Goal: Information Seeking & Learning: Compare options

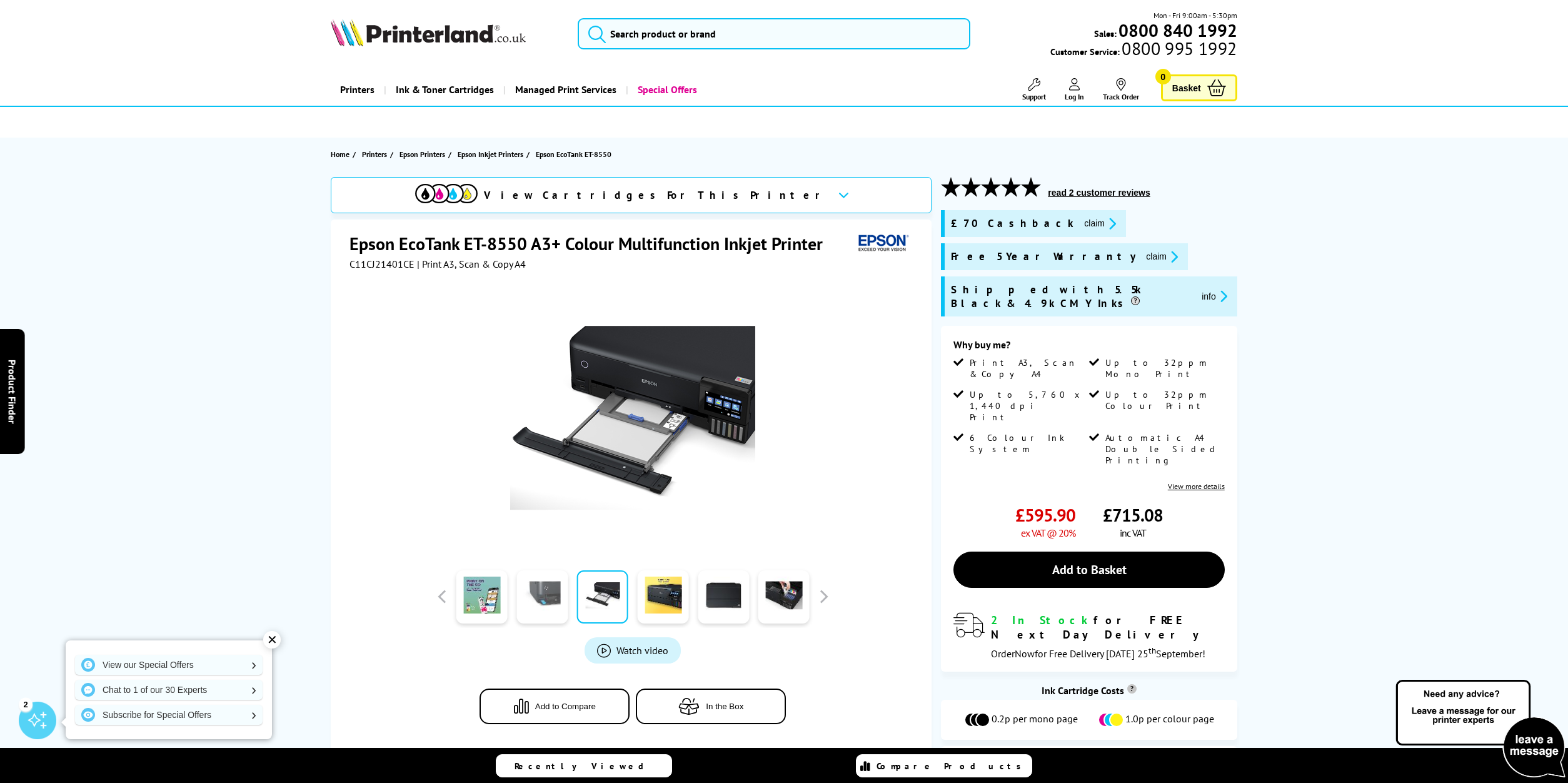
click at [549, 598] on link at bounding box center [542, 597] width 51 height 53
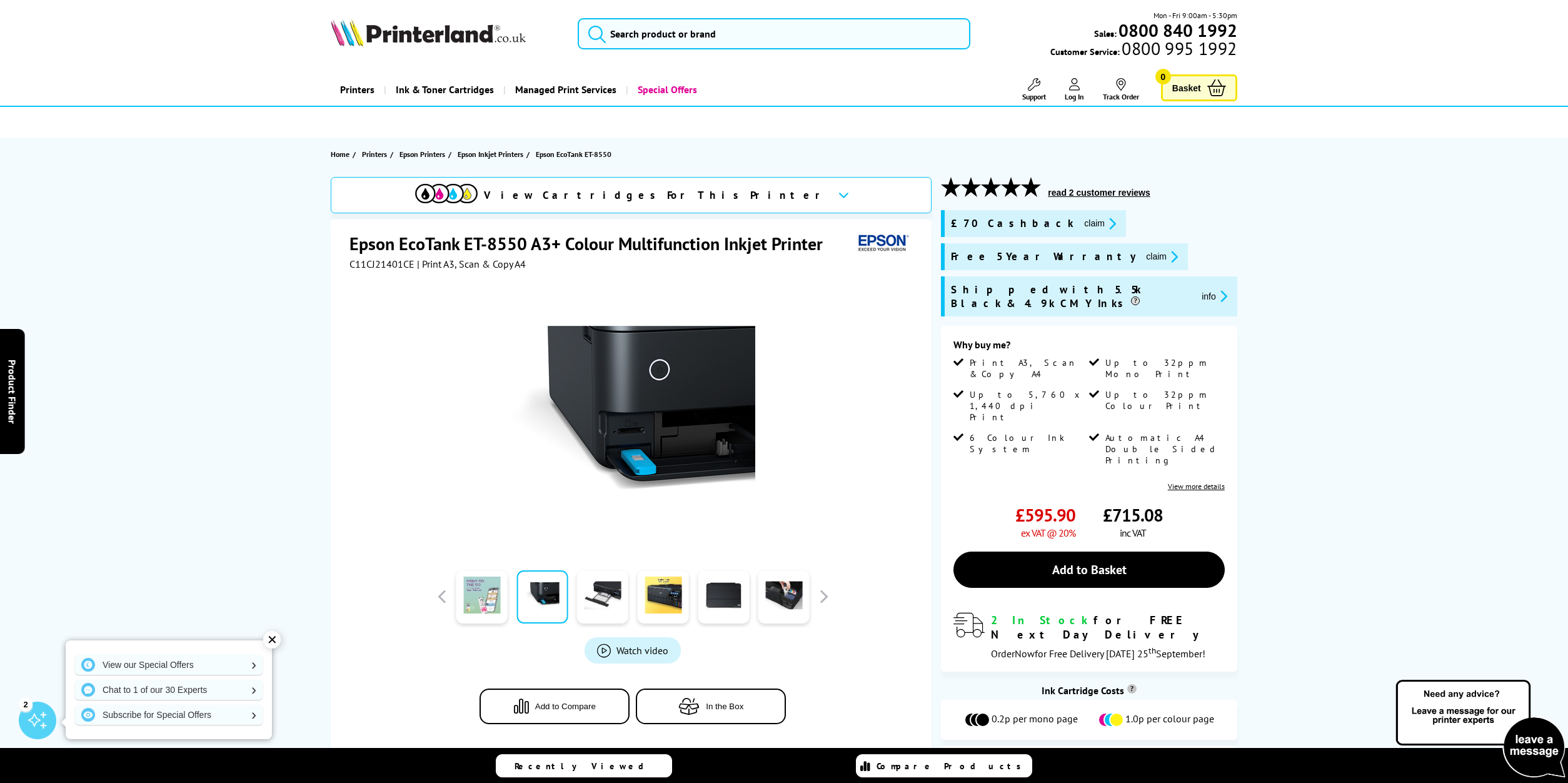
click at [491, 596] on link at bounding box center [482, 597] width 51 height 53
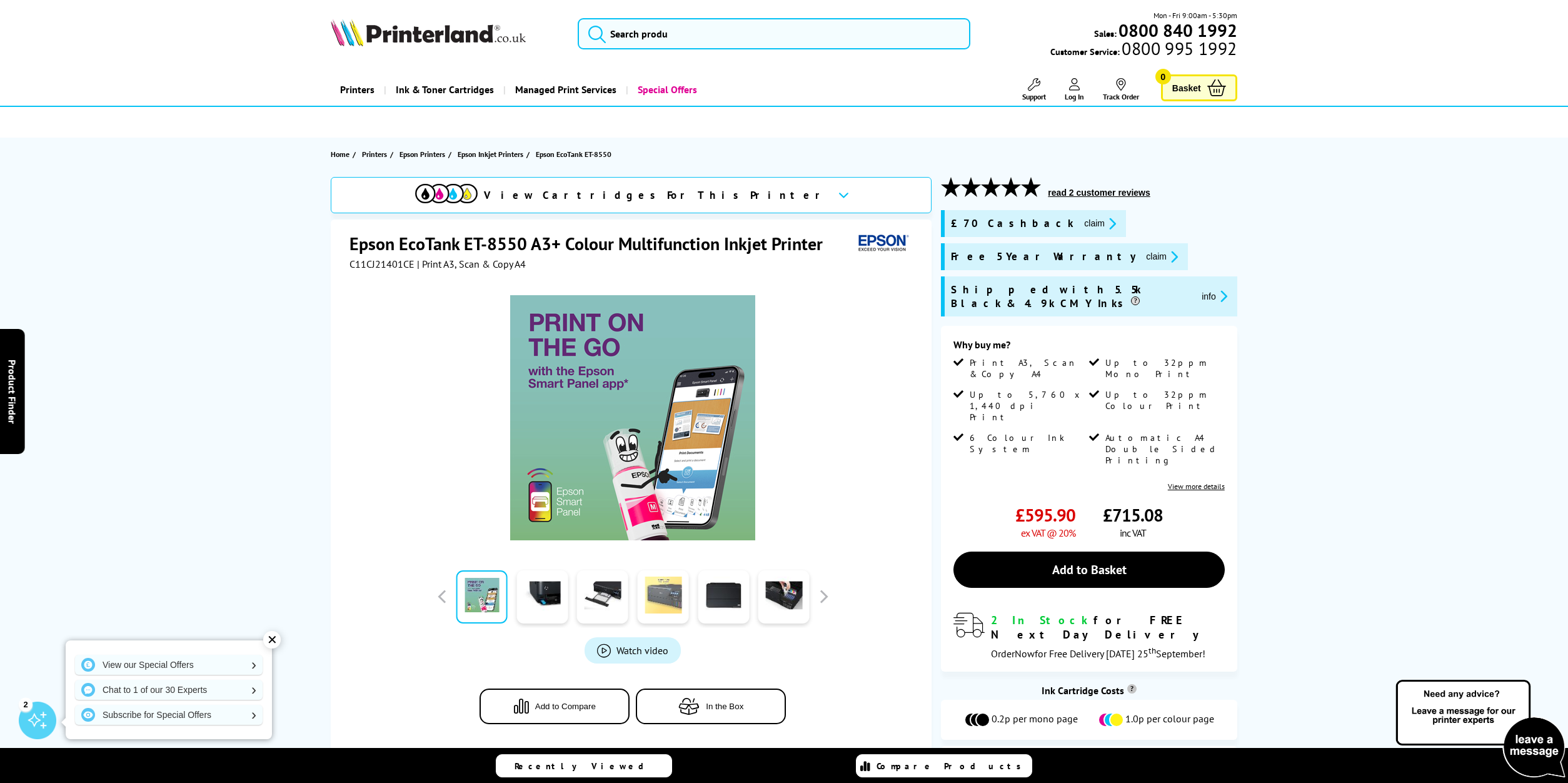
click at [676, 583] on link at bounding box center [663, 597] width 51 height 53
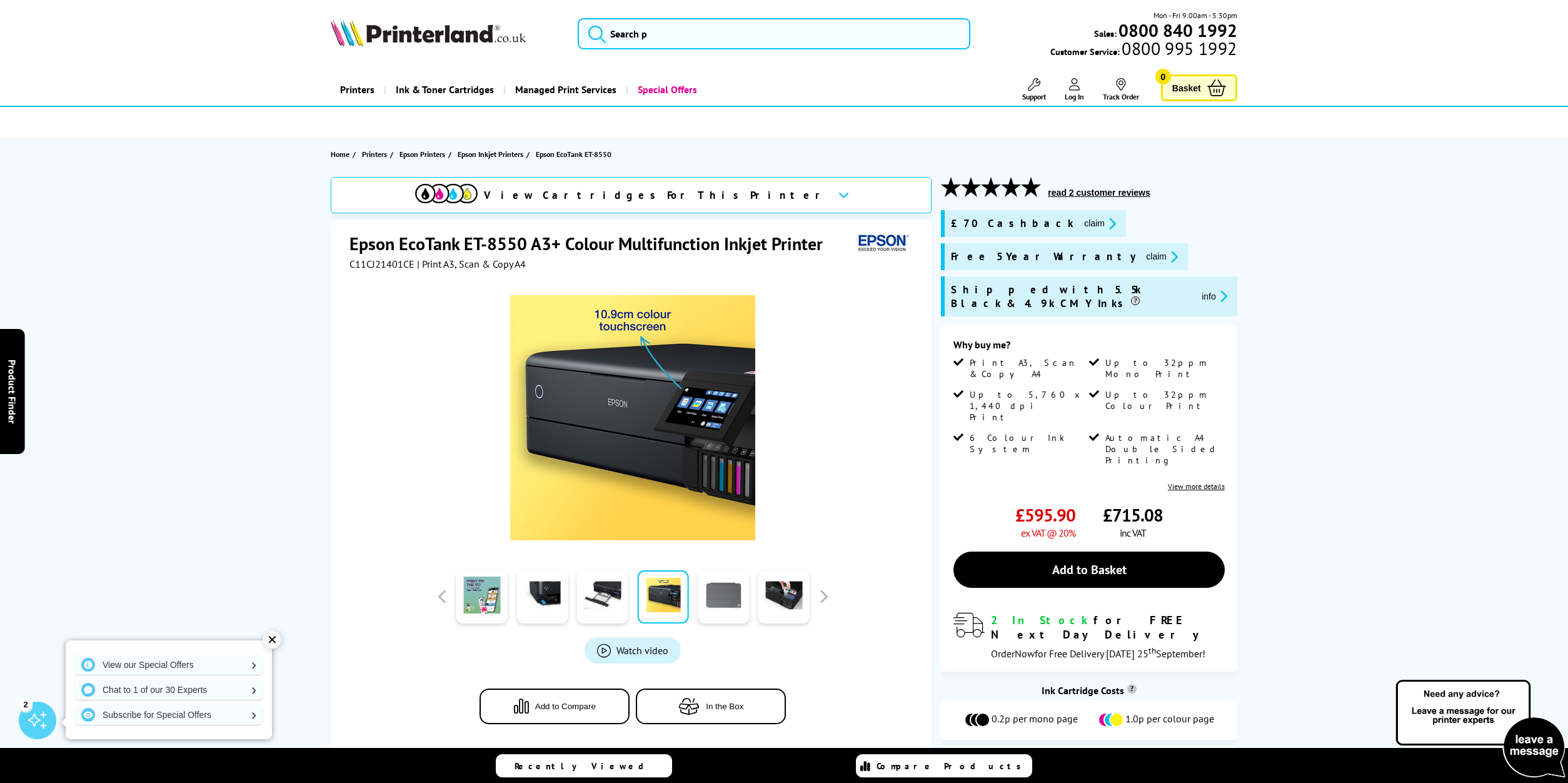
click at [728, 583] on link at bounding box center [723, 597] width 51 height 53
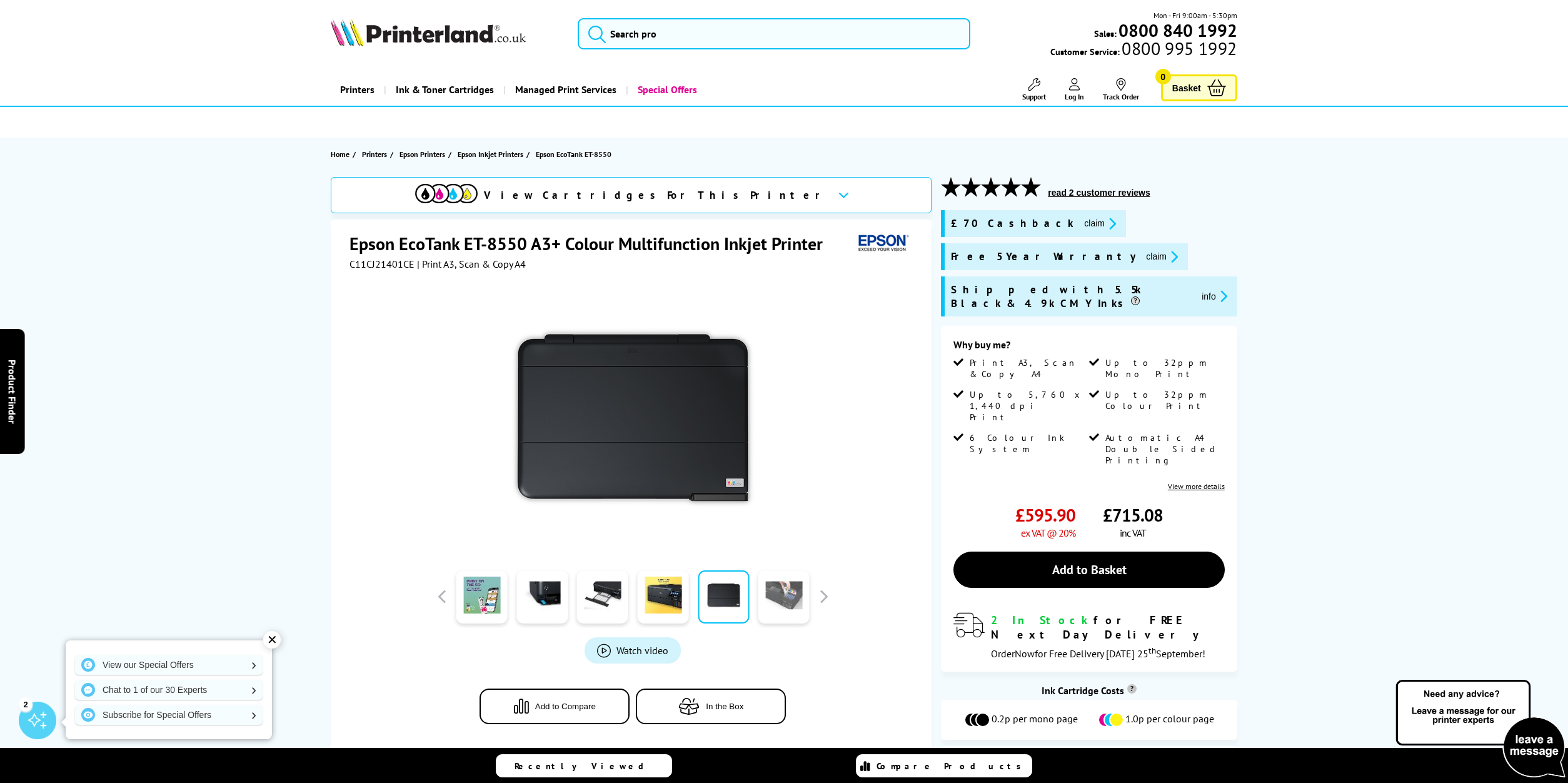
click at [776, 586] on link at bounding box center [784, 597] width 51 height 53
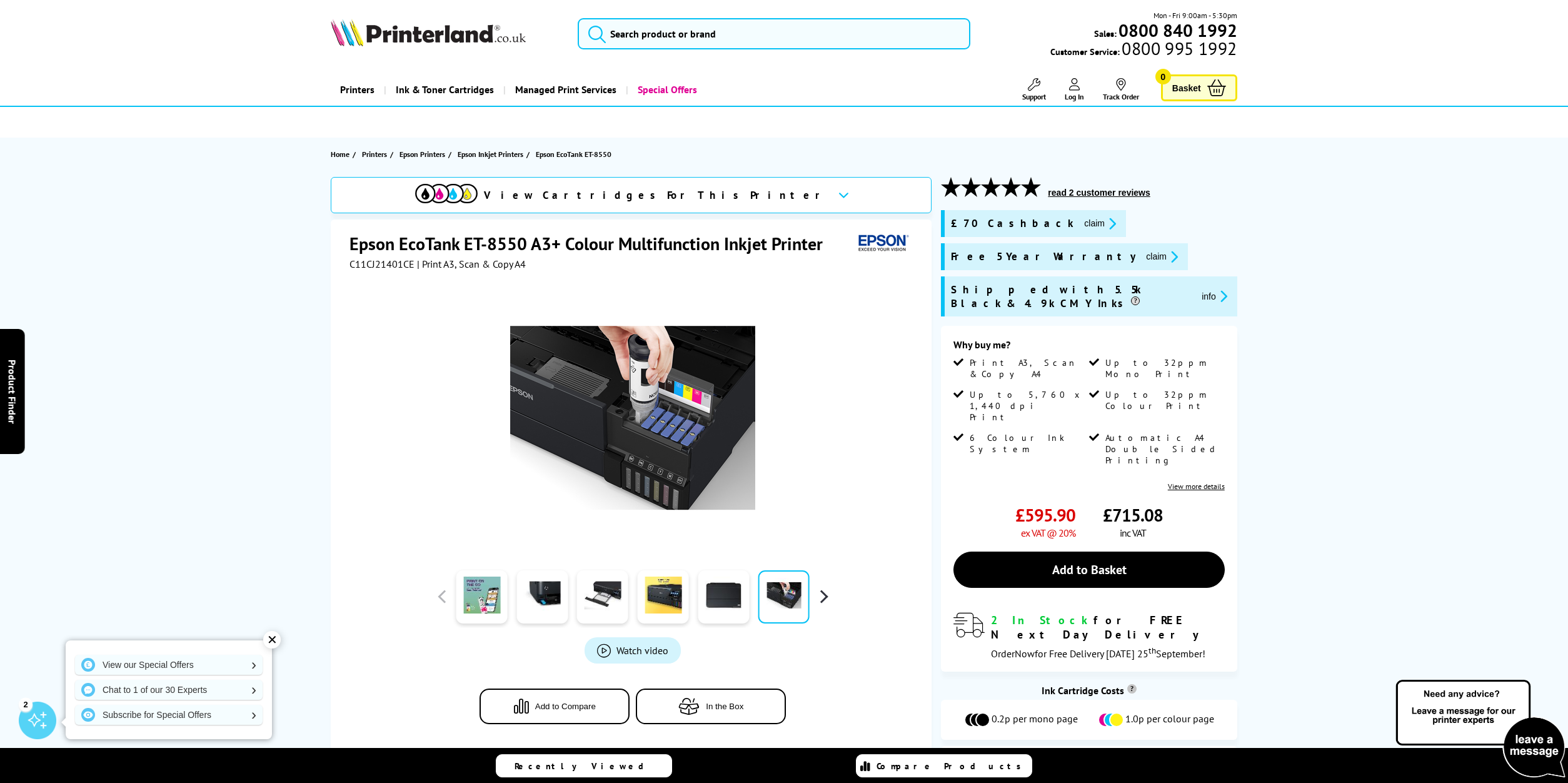
click at [829, 590] on button "button" at bounding box center [823, 597] width 19 height 19
click at [554, 581] on link at bounding box center [542, 597] width 51 height 53
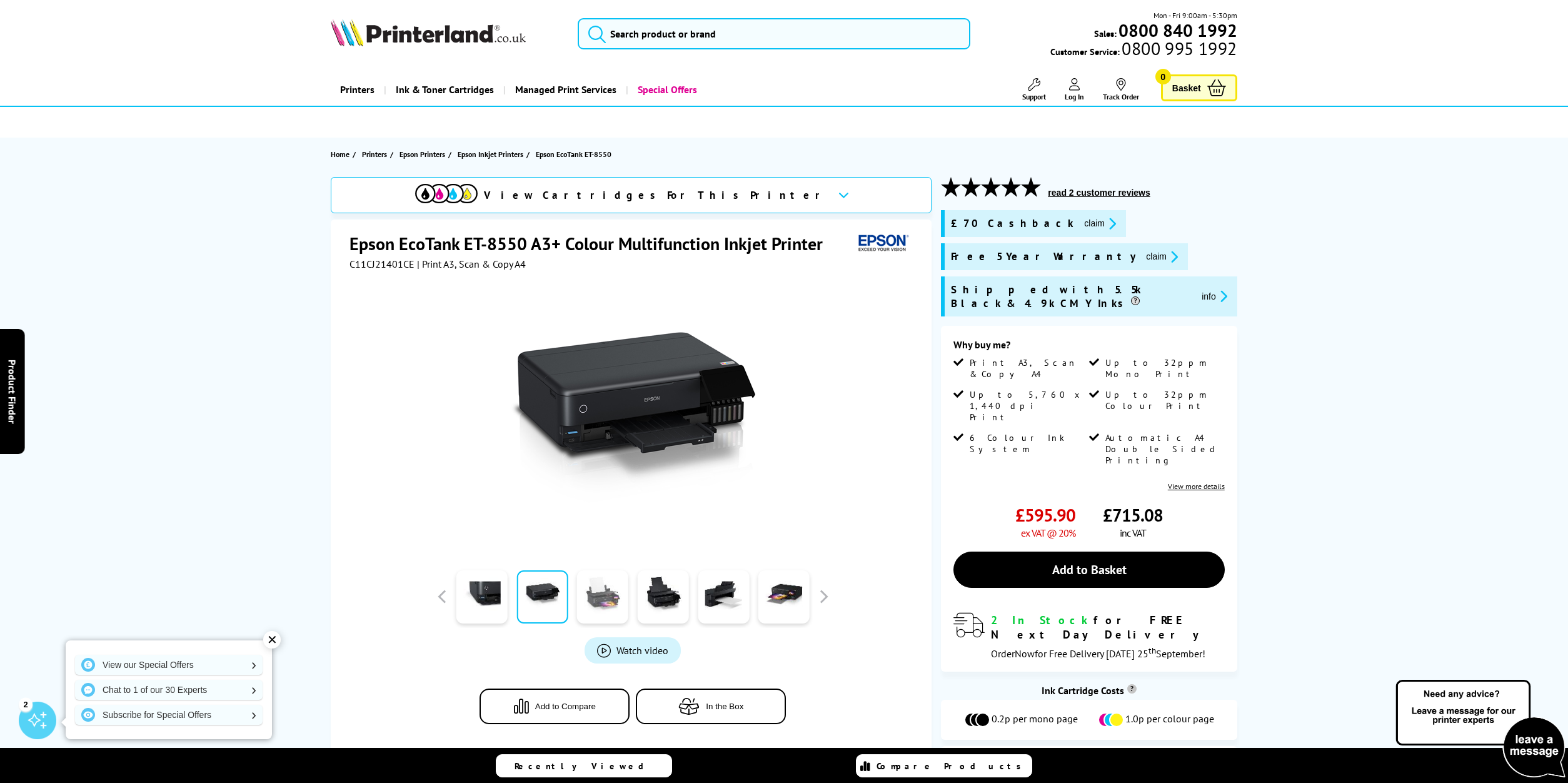
click at [598, 594] on link at bounding box center [602, 597] width 51 height 53
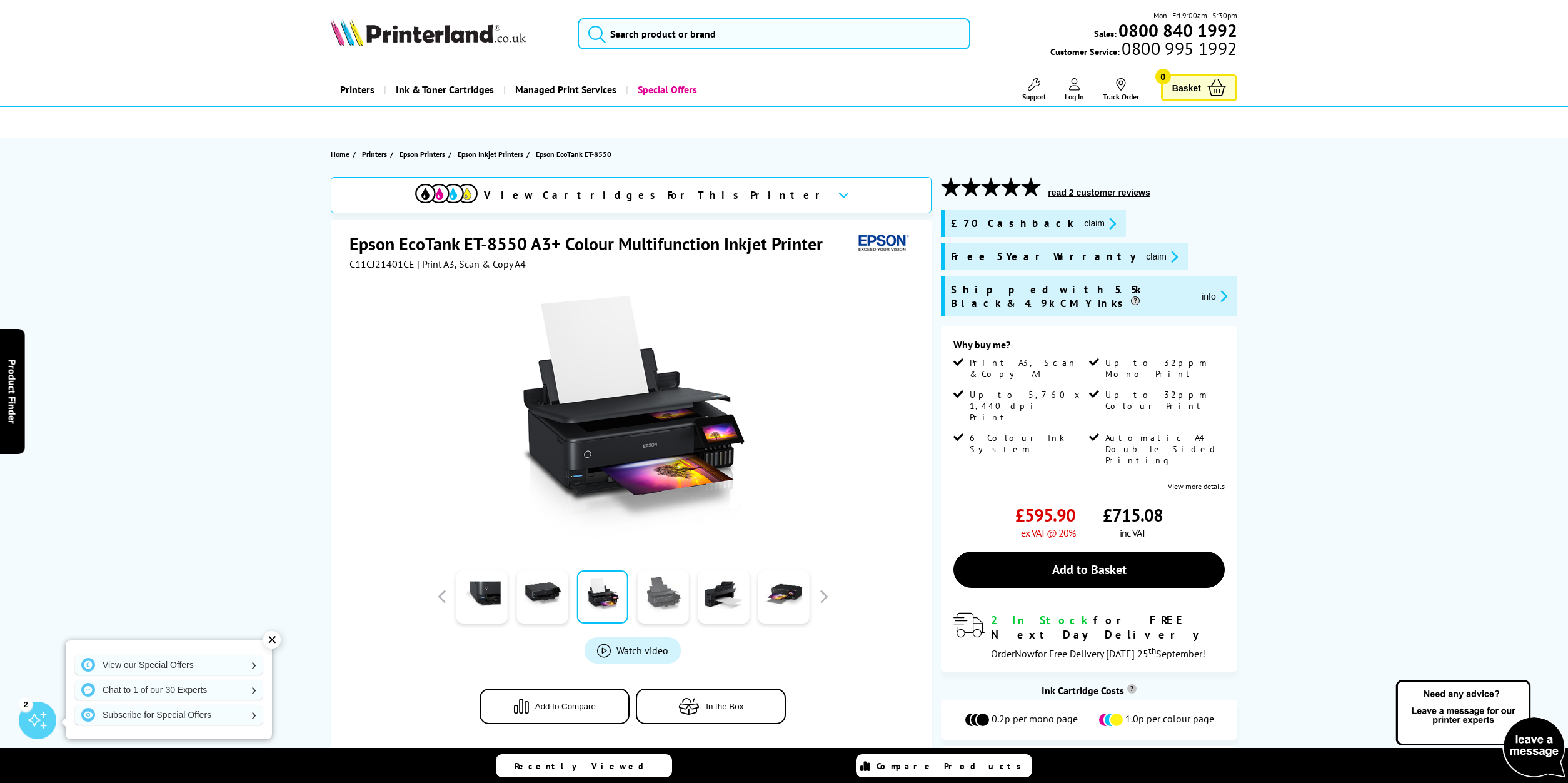
click at [659, 589] on link at bounding box center [663, 597] width 51 height 53
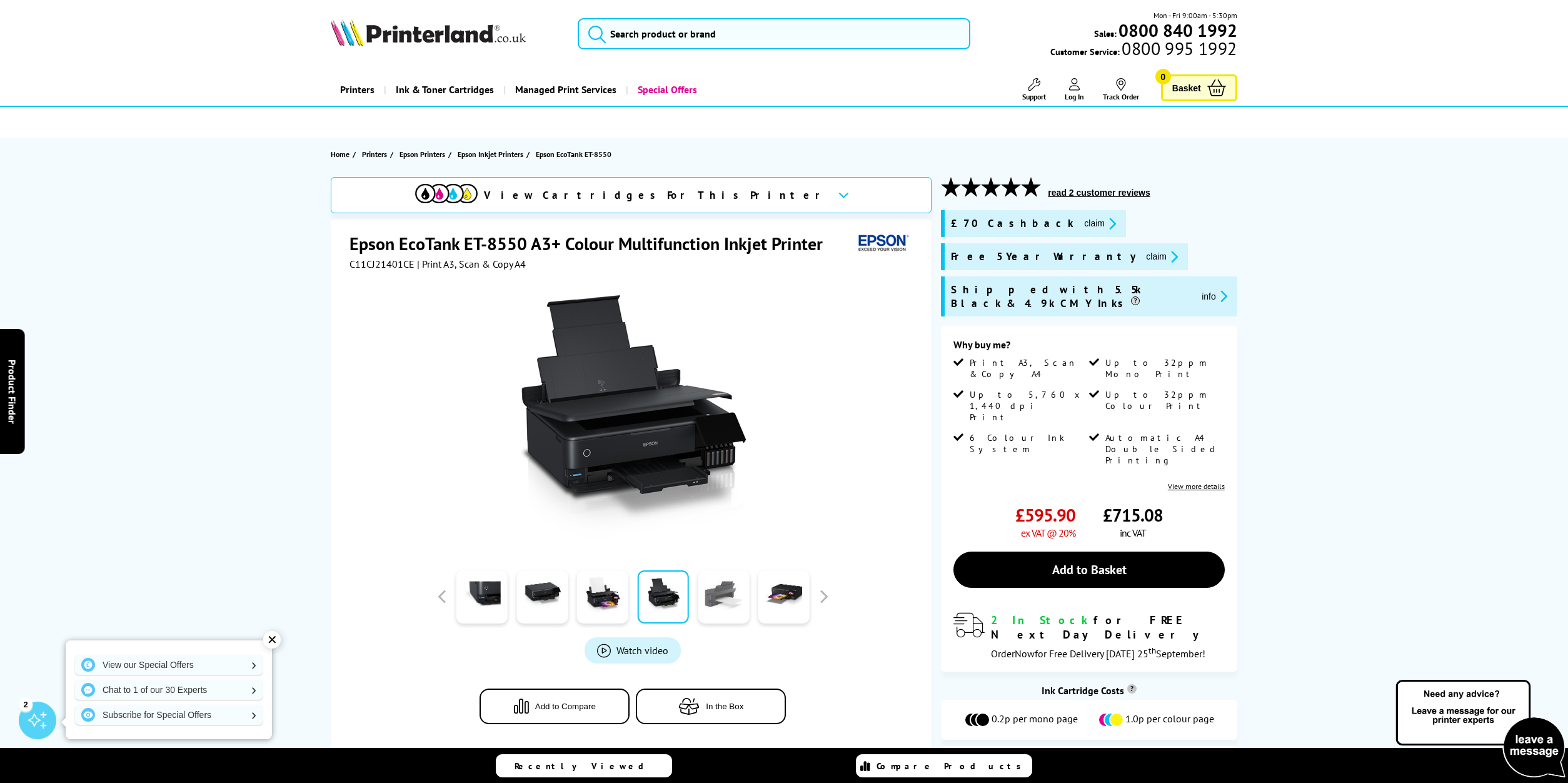
click at [733, 583] on link at bounding box center [723, 597] width 51 height 53
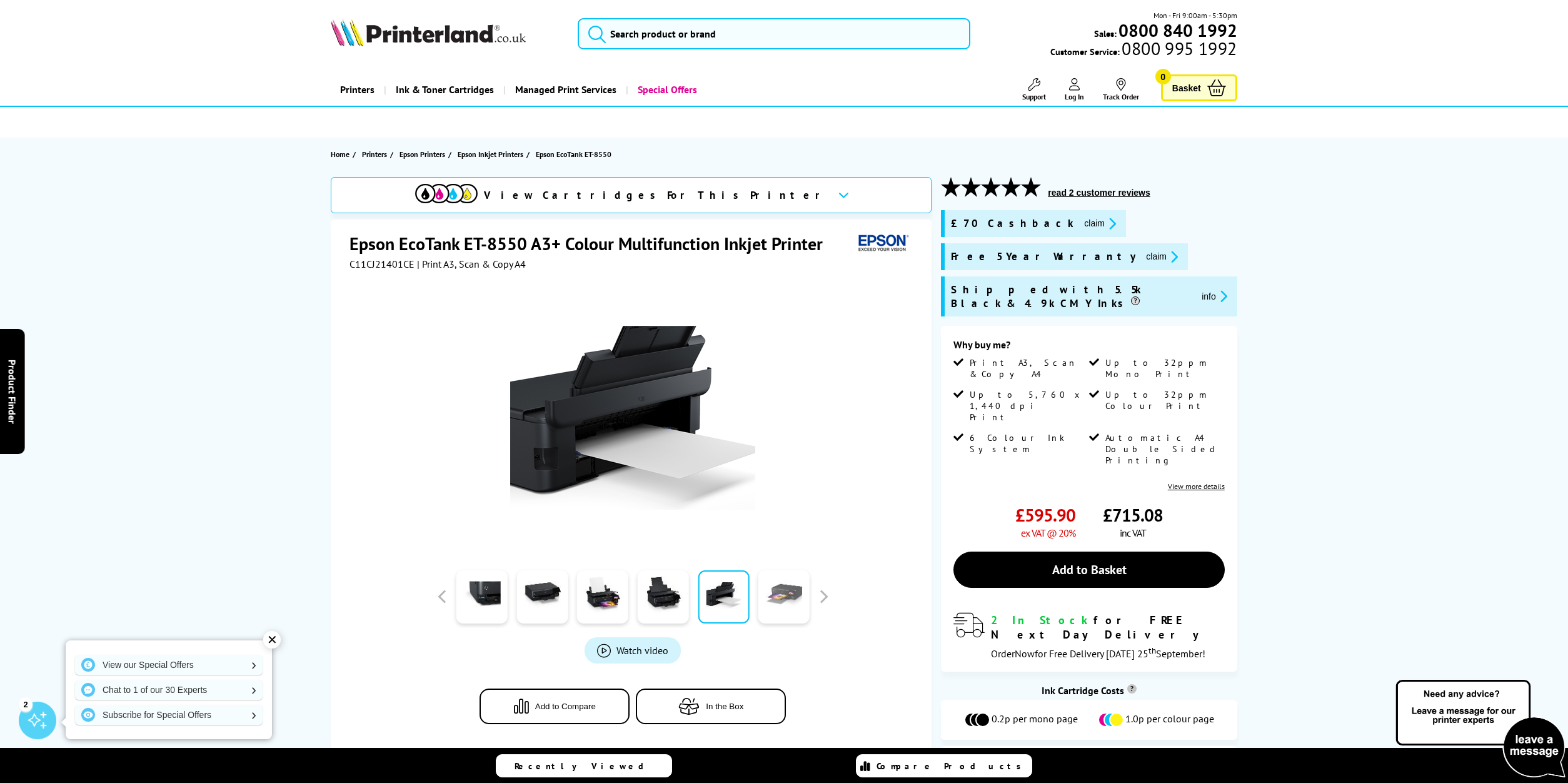
click at [788, 583] on link at bounding box center [784, 597] width 51 height 53
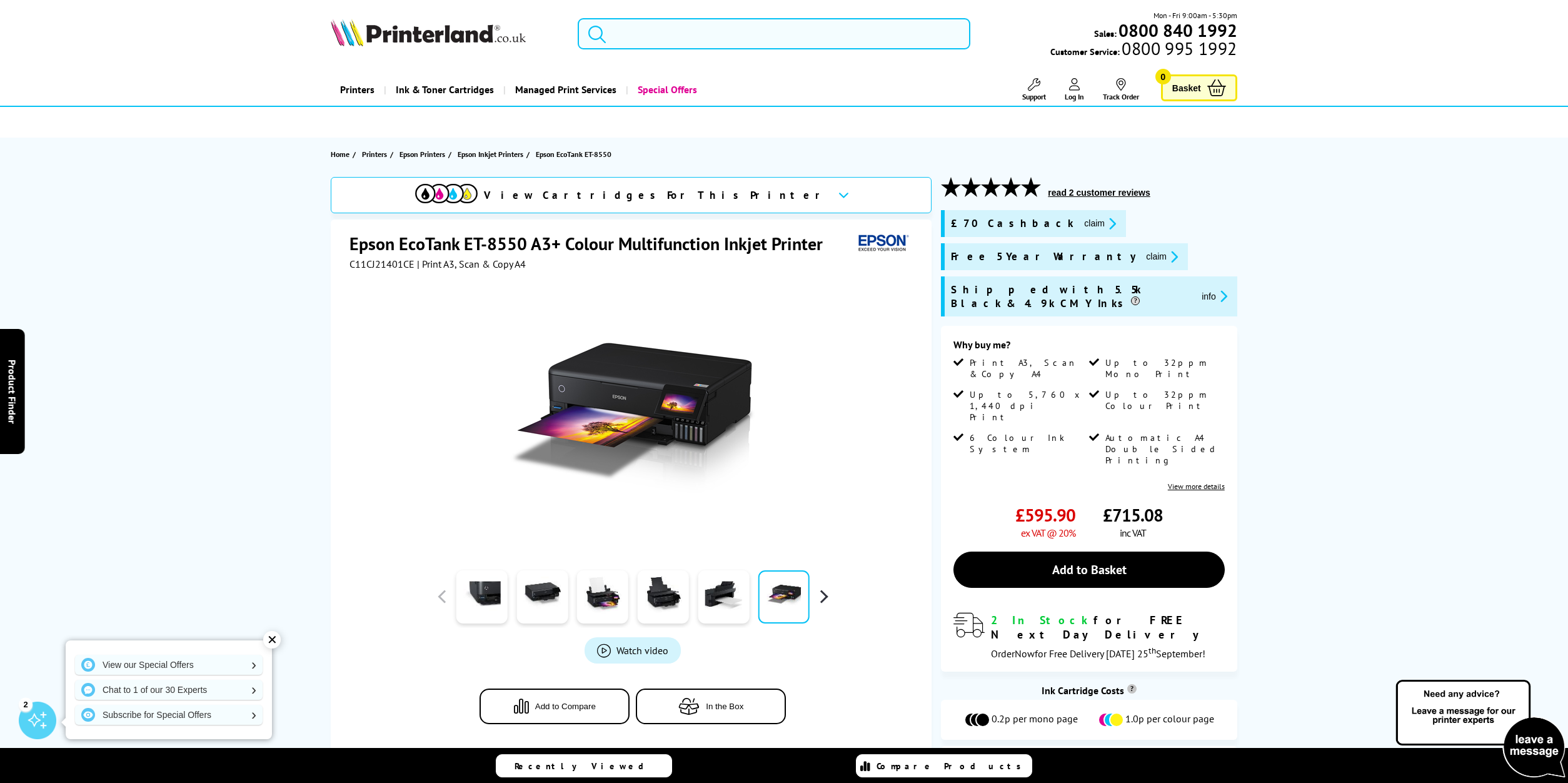
click at [821, 588] on button "button" at bounding box center [823, 597] width 19 height 19
click at [596, 584] on link at bounding box center [602, 597] width 51 height 53
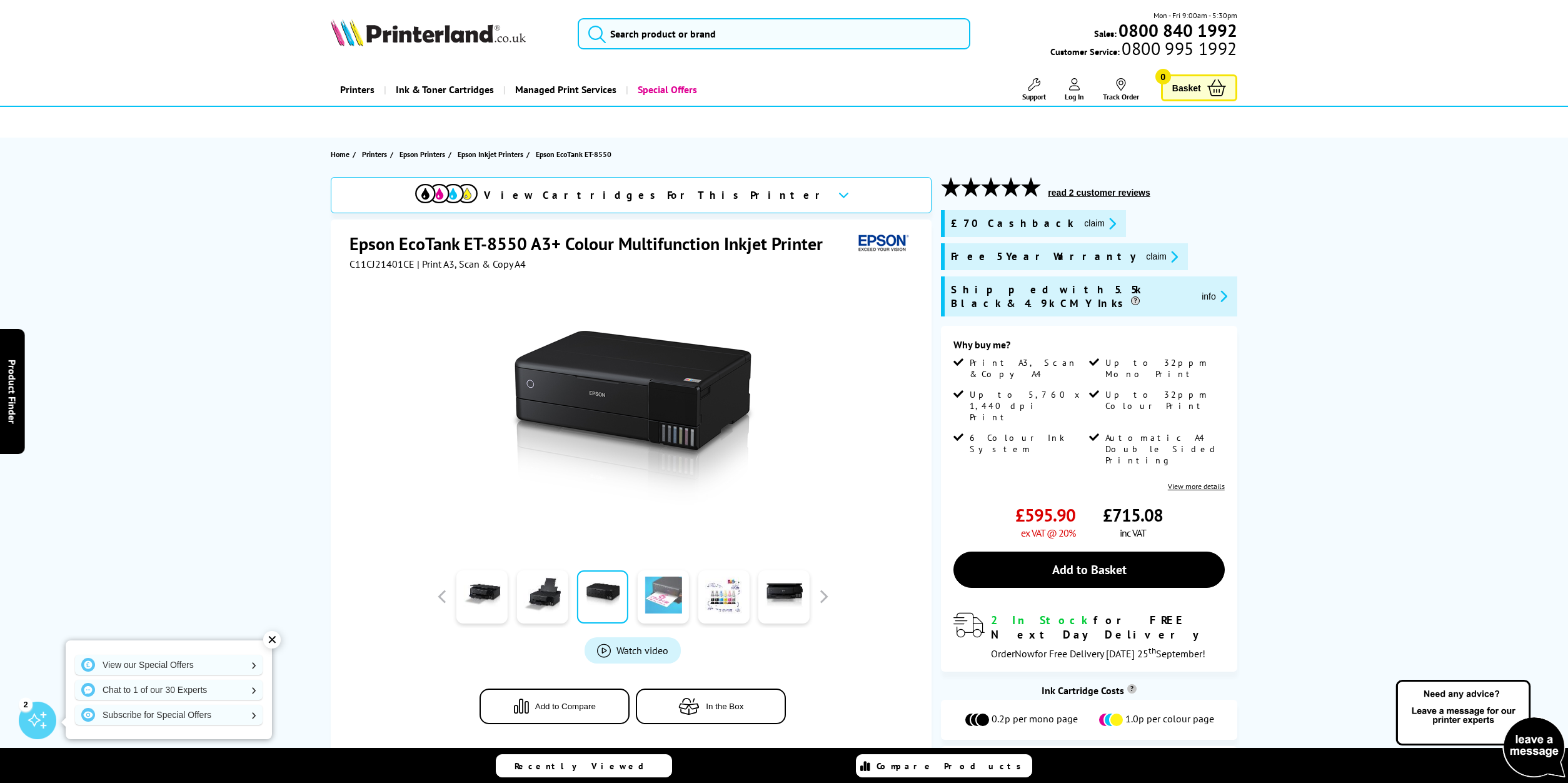
click at [648, 584] on link at bounding box center [663, 597] width 51 height 53
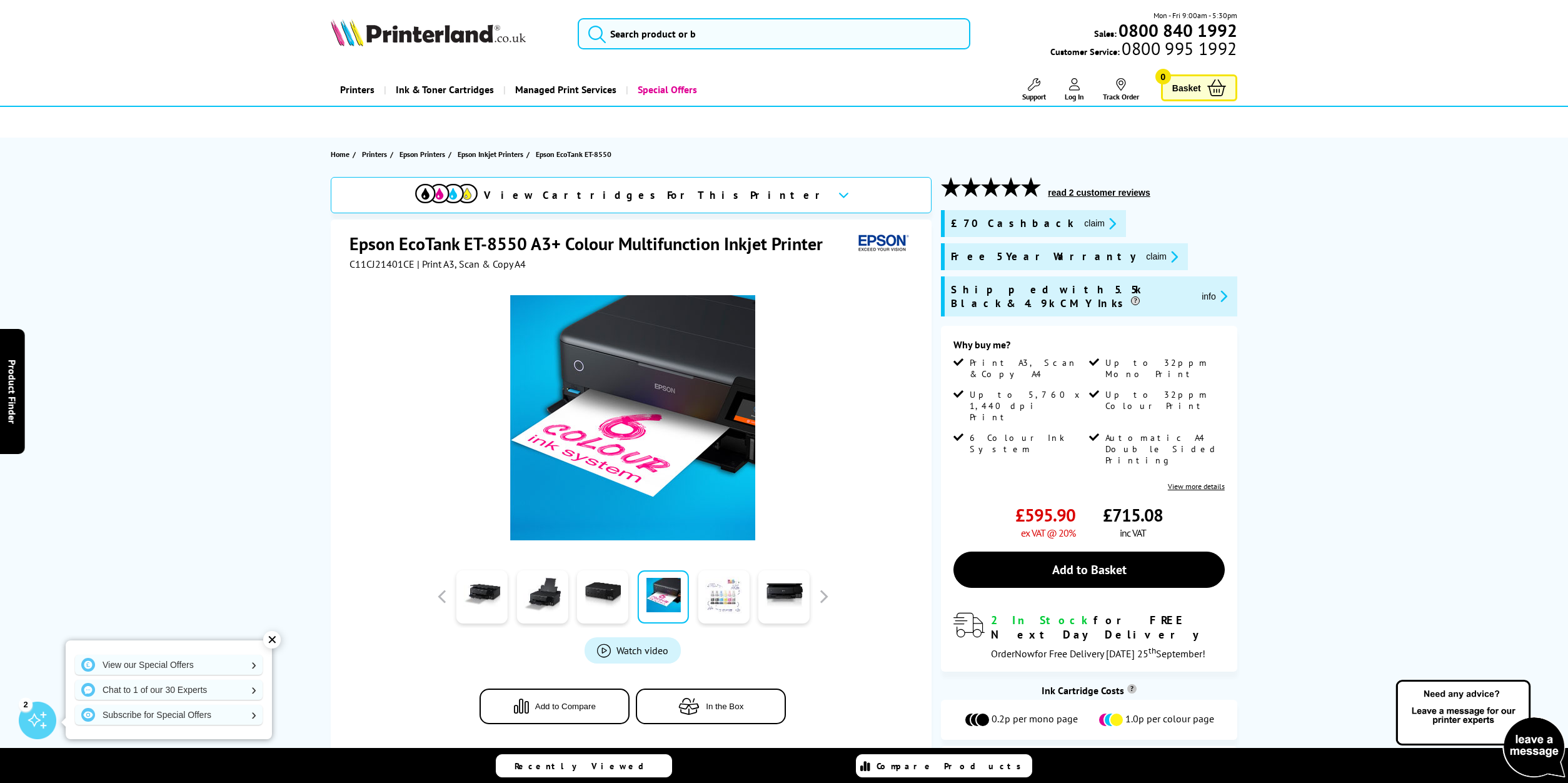
click at [718, 586] on link at bounding box center [724, 597] width 51 height 53
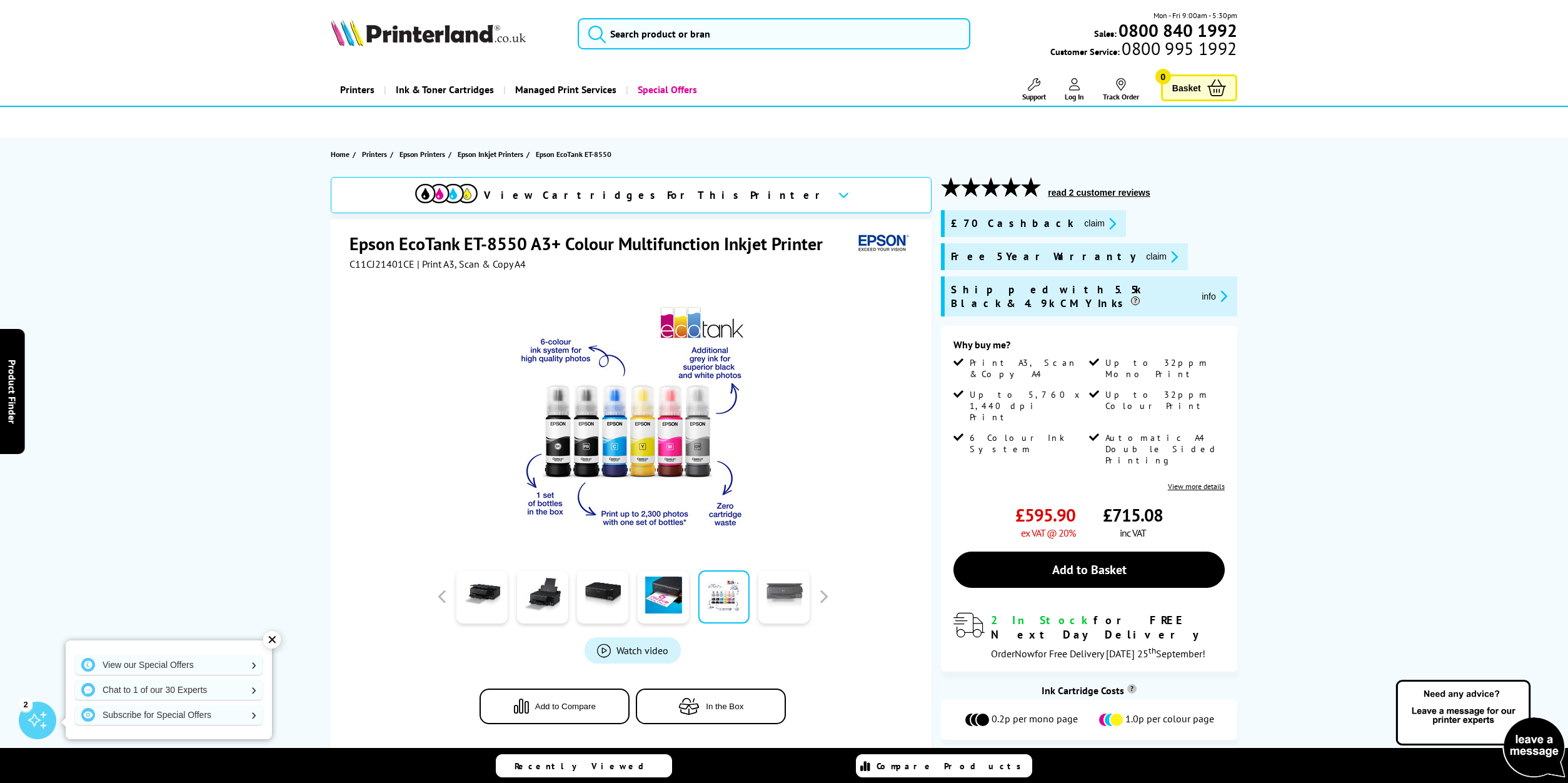
click at [796, 586] on link at bounding box center [784, 597] width 51 height 53
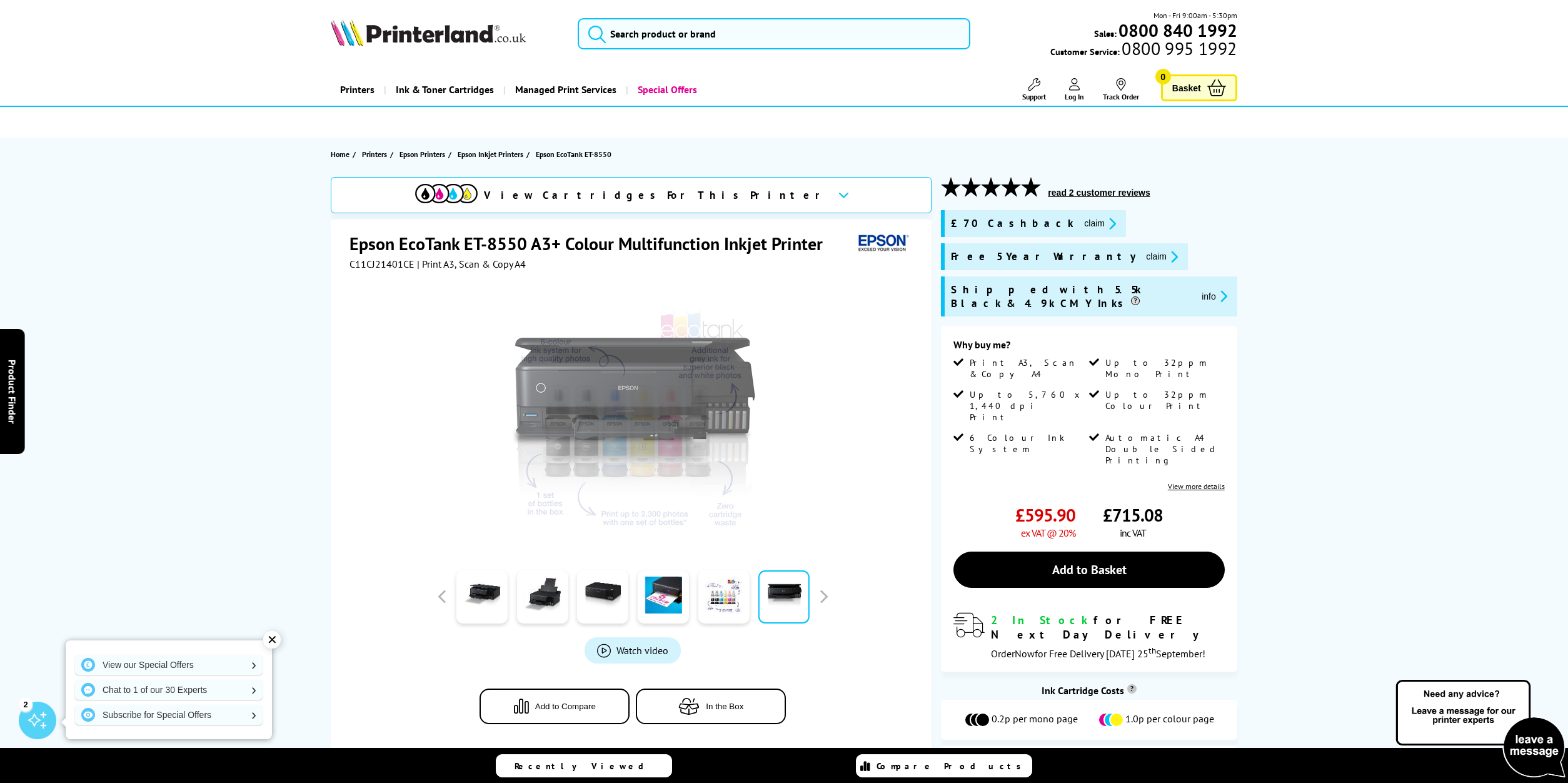
click at [796, 586] on link at bounding box center [784, 597] width 51 height 53
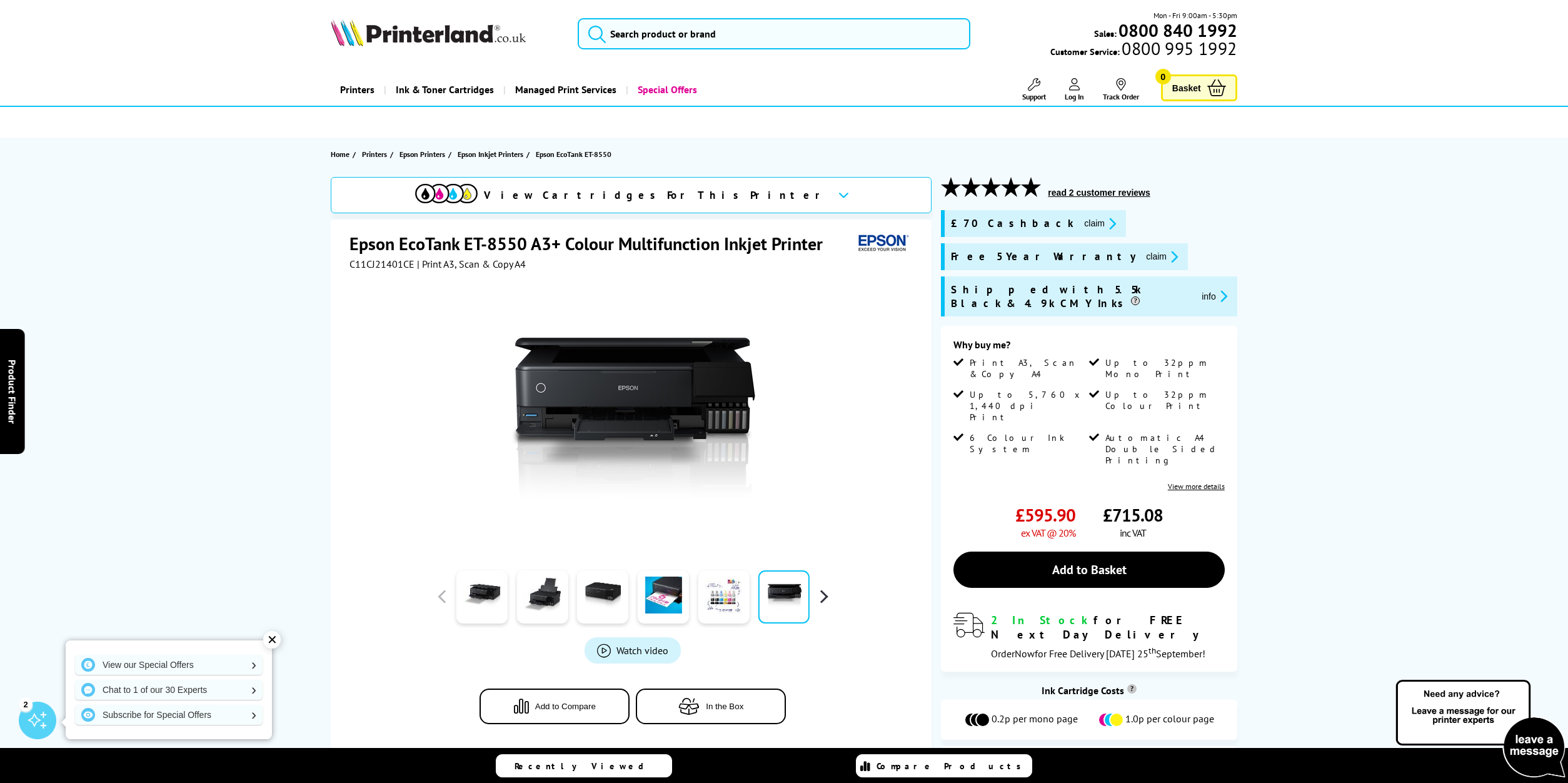
click at [824, 588] on button "button" at bounding box center [823, 597] width 19 height 19
click at [735, 589] on link at bounding box center [724, 597] width 51 height 53
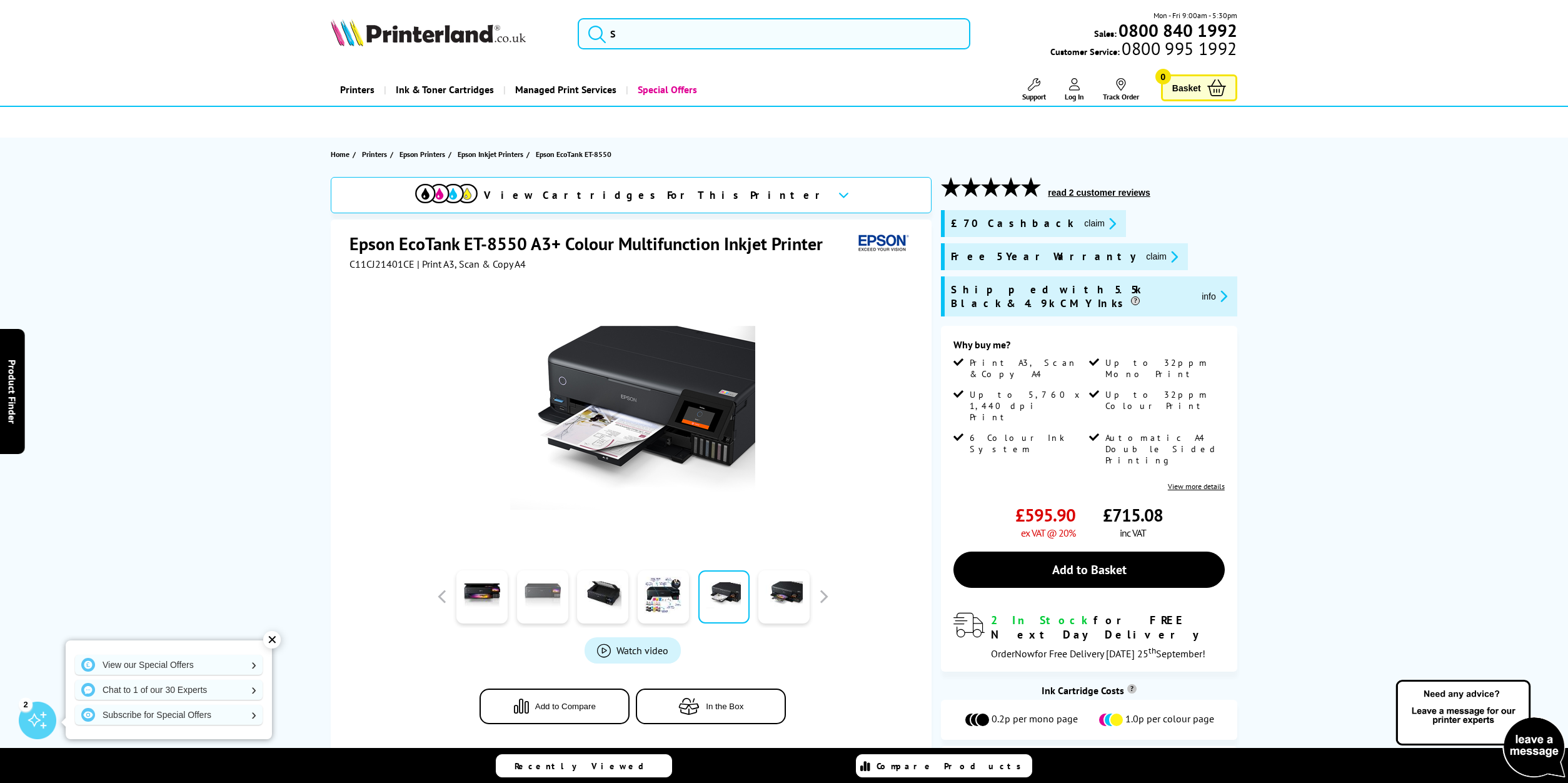
click at [556, 589] on link at bounding box center [543, 597] width 51 height 53
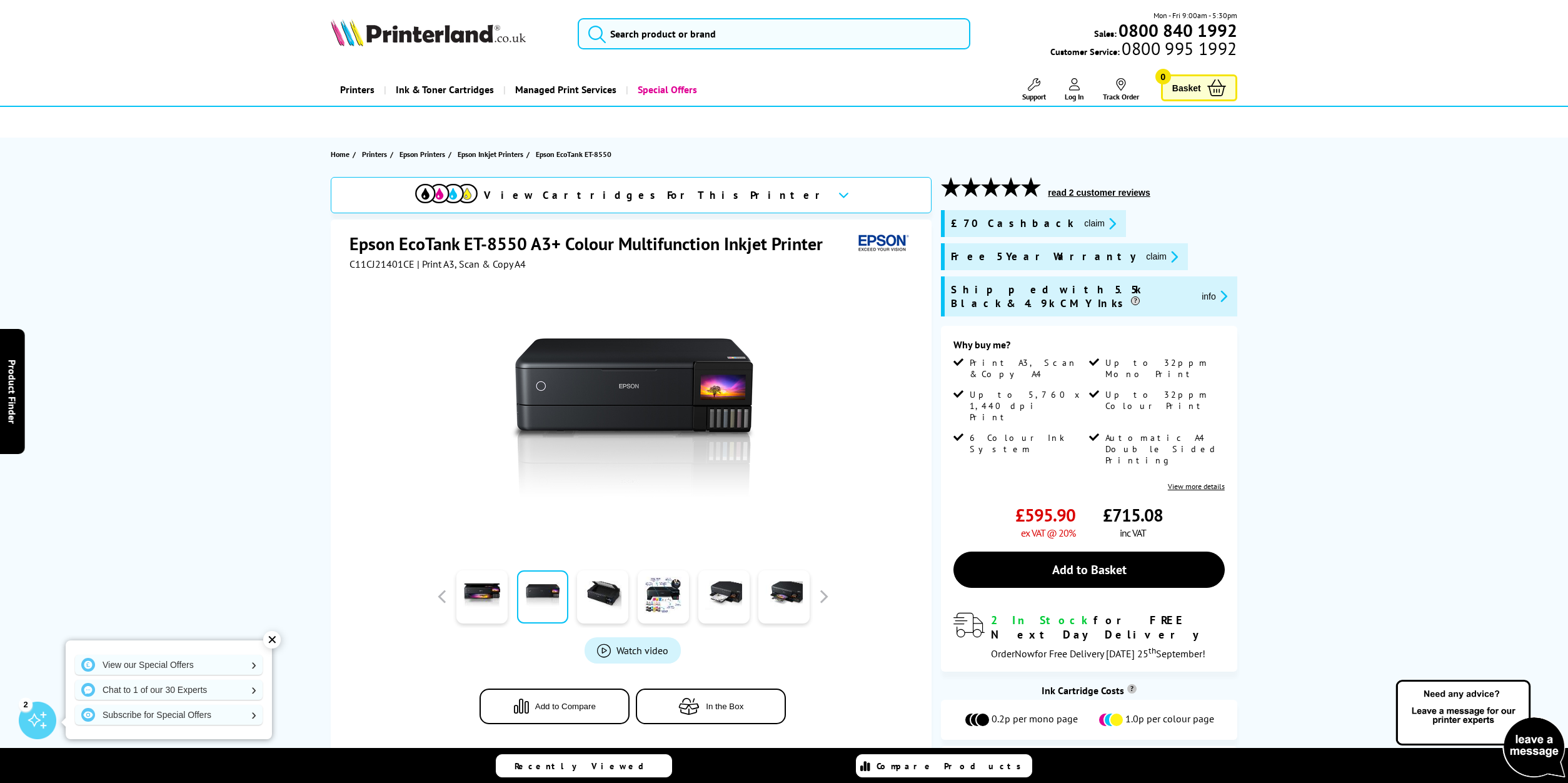
click at [713, 702] on span "In the Box" at bounding box center [724, 707] width 38 height 10
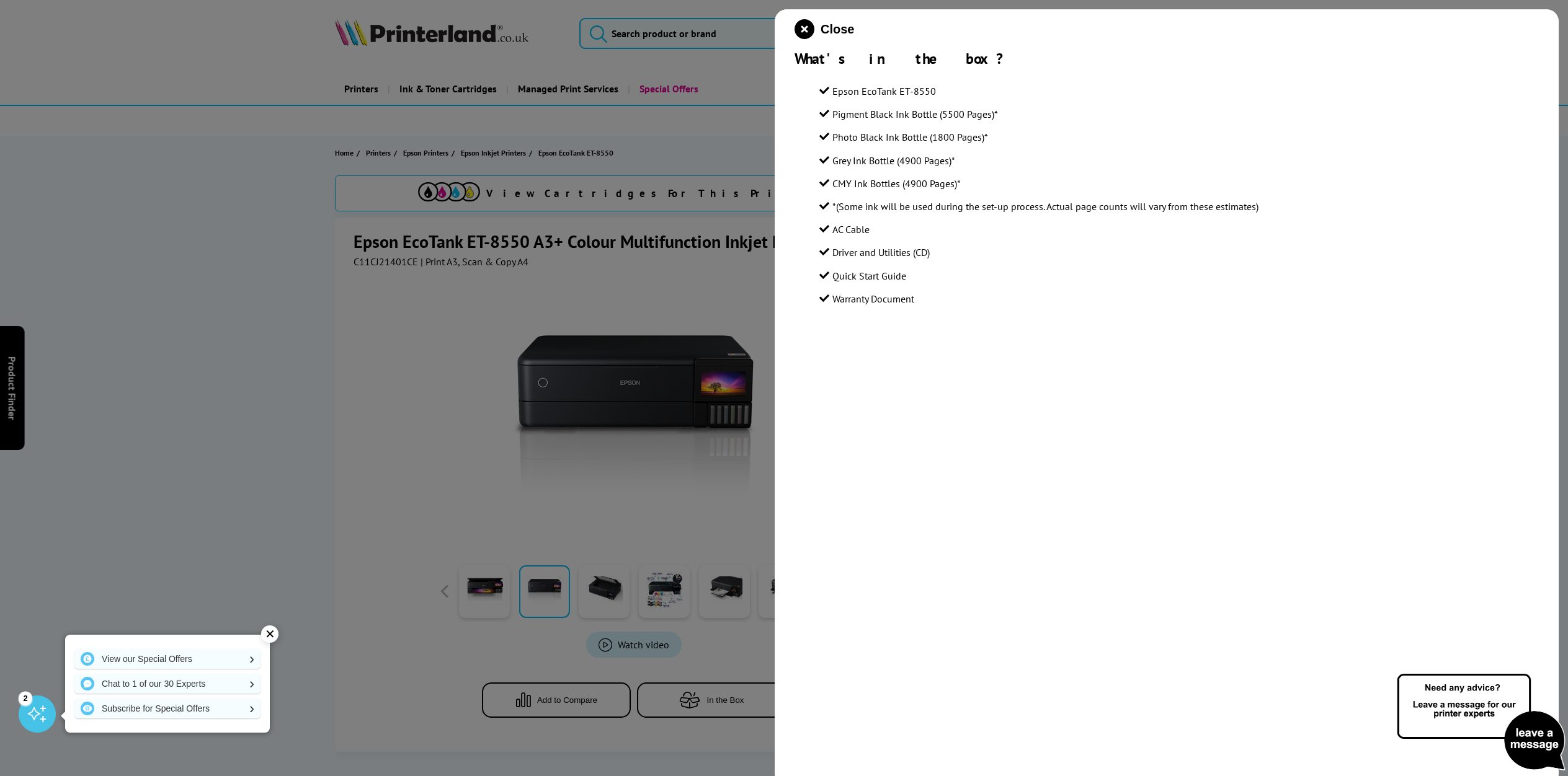
click at [707, 693] on div at bounding box center [784, 388] width 1568 height 776
click at [295, 527] on div at bounding box center [784, 388] width 1568 height 776
click at [689, 694] on div at bounding box center [784, 388] width 1568 height 776
click at [807, 24] on icon "close modal" at bounding box center [804, 29] width 20 height 20
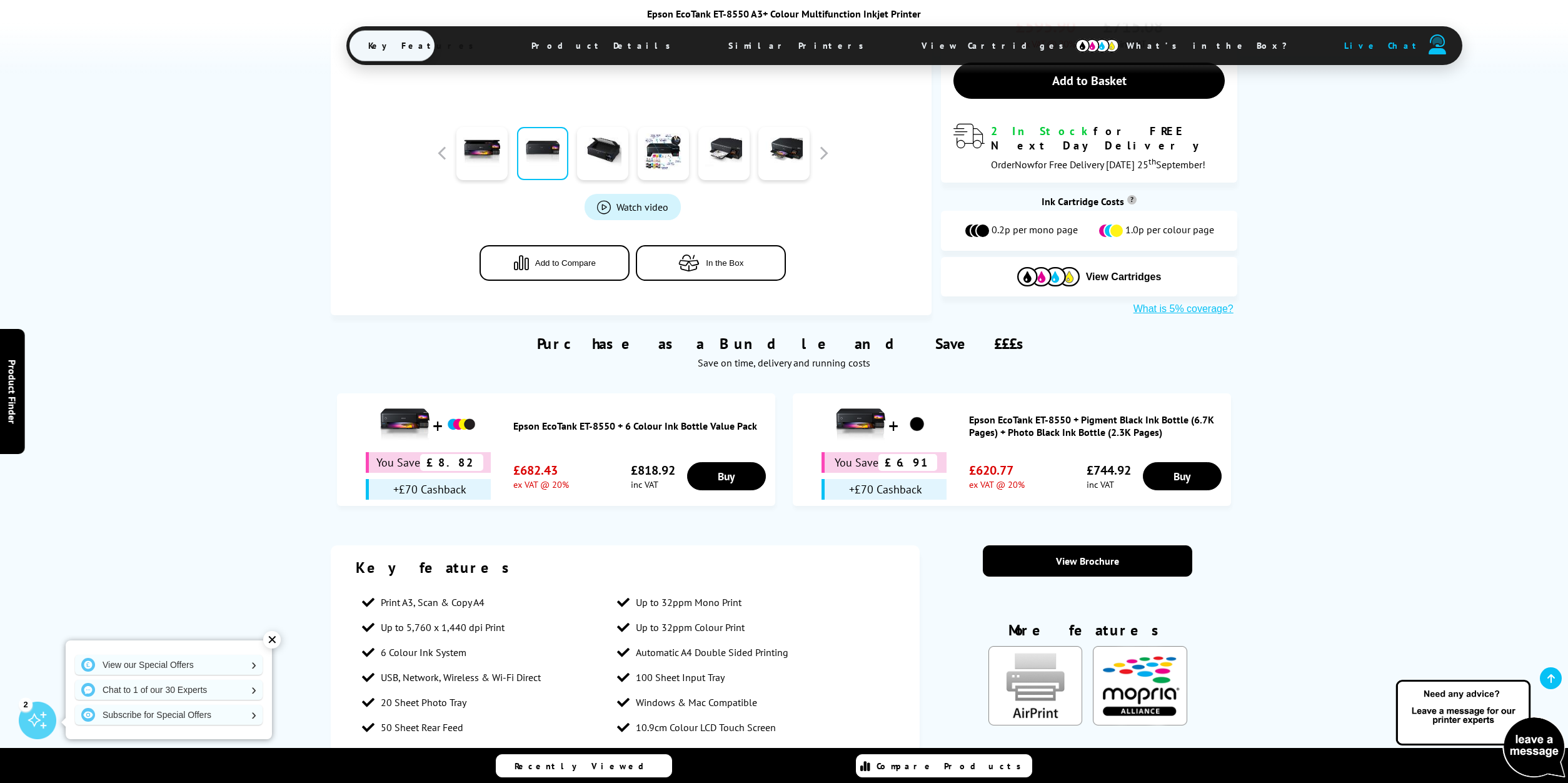
scroll to position [611, 0]
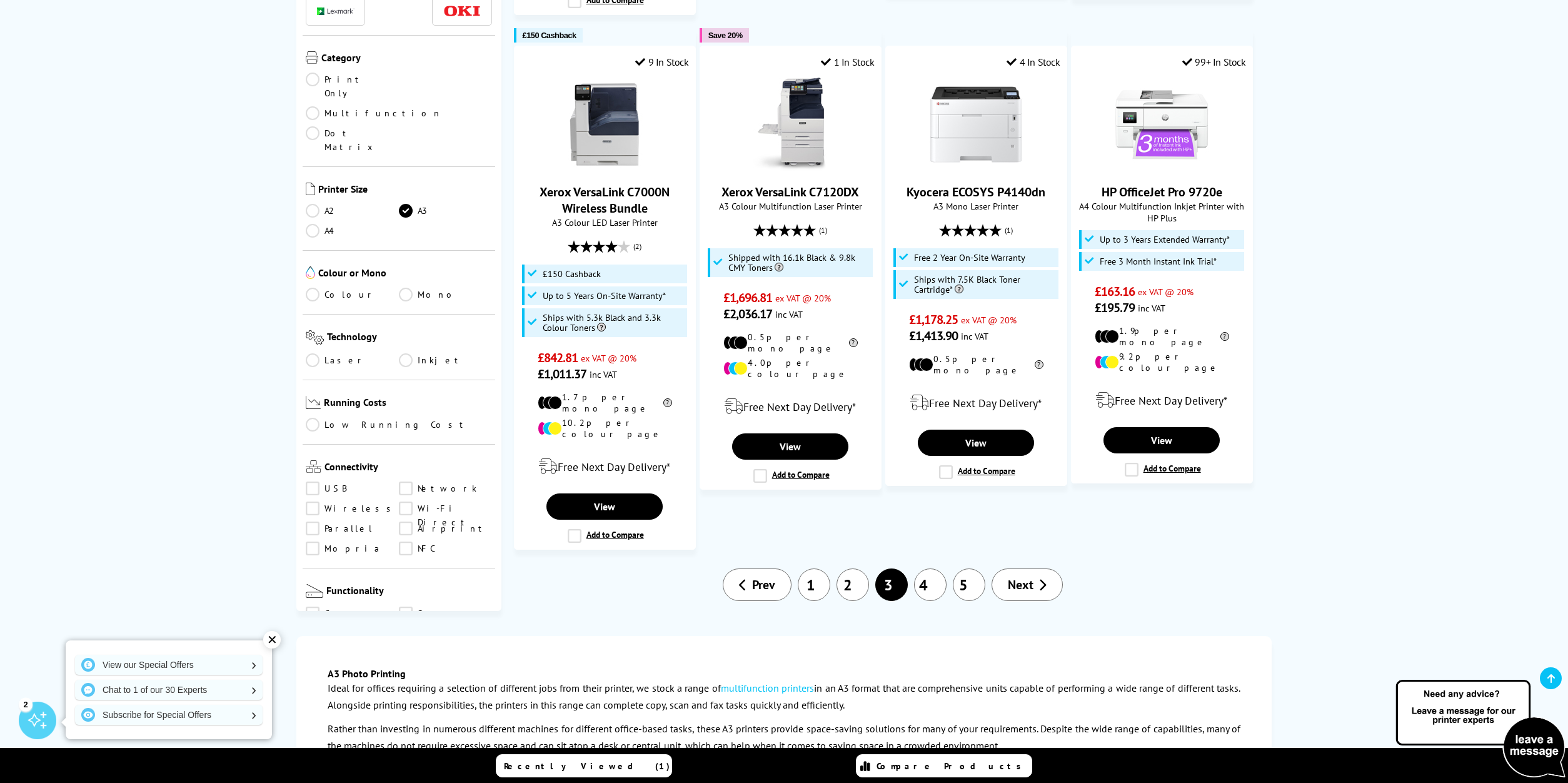
scroll to position [1475, 0]
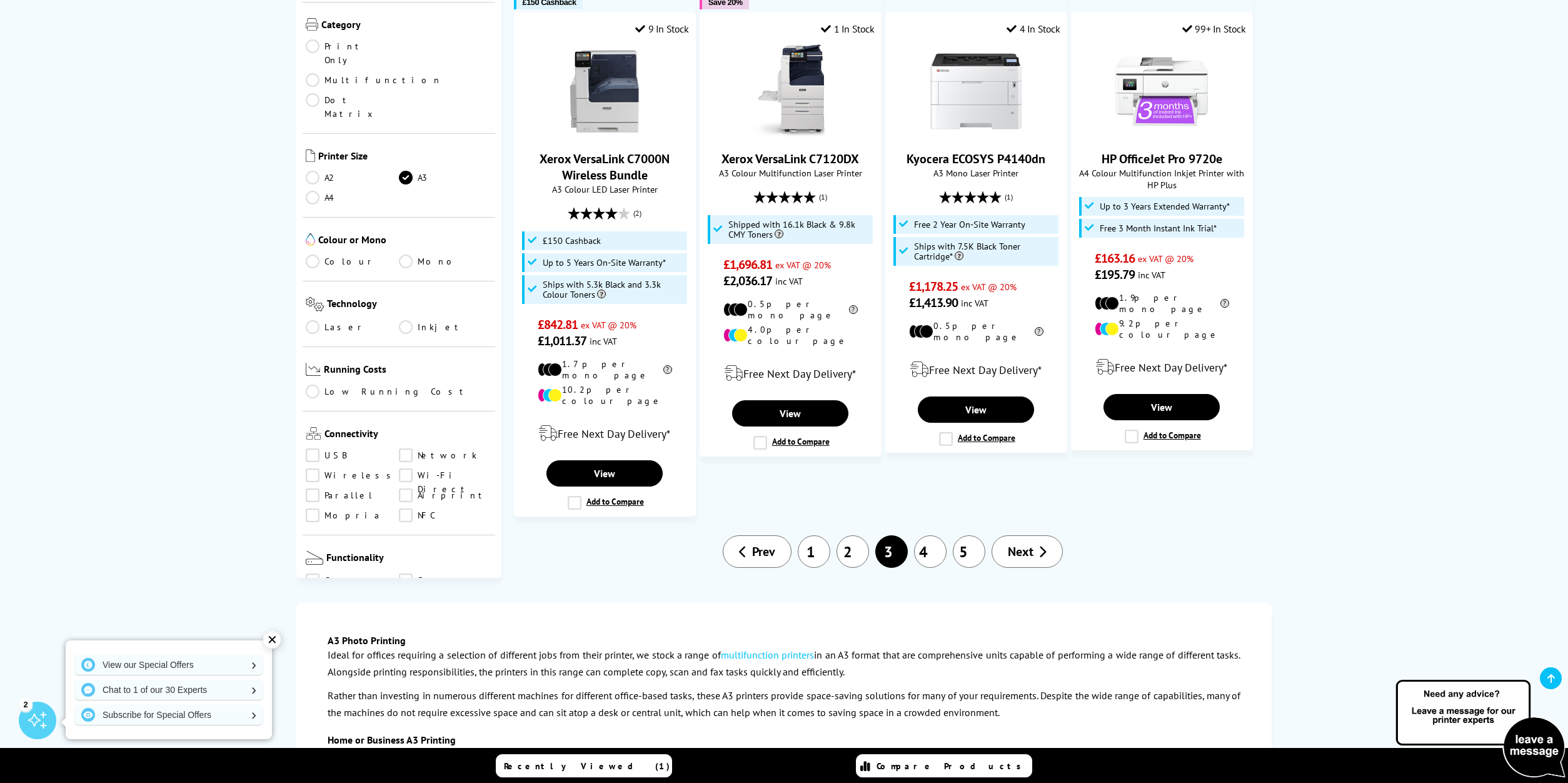
click at [929, 535] on link "4" at bounding box center [930, 551] width 32 height 32
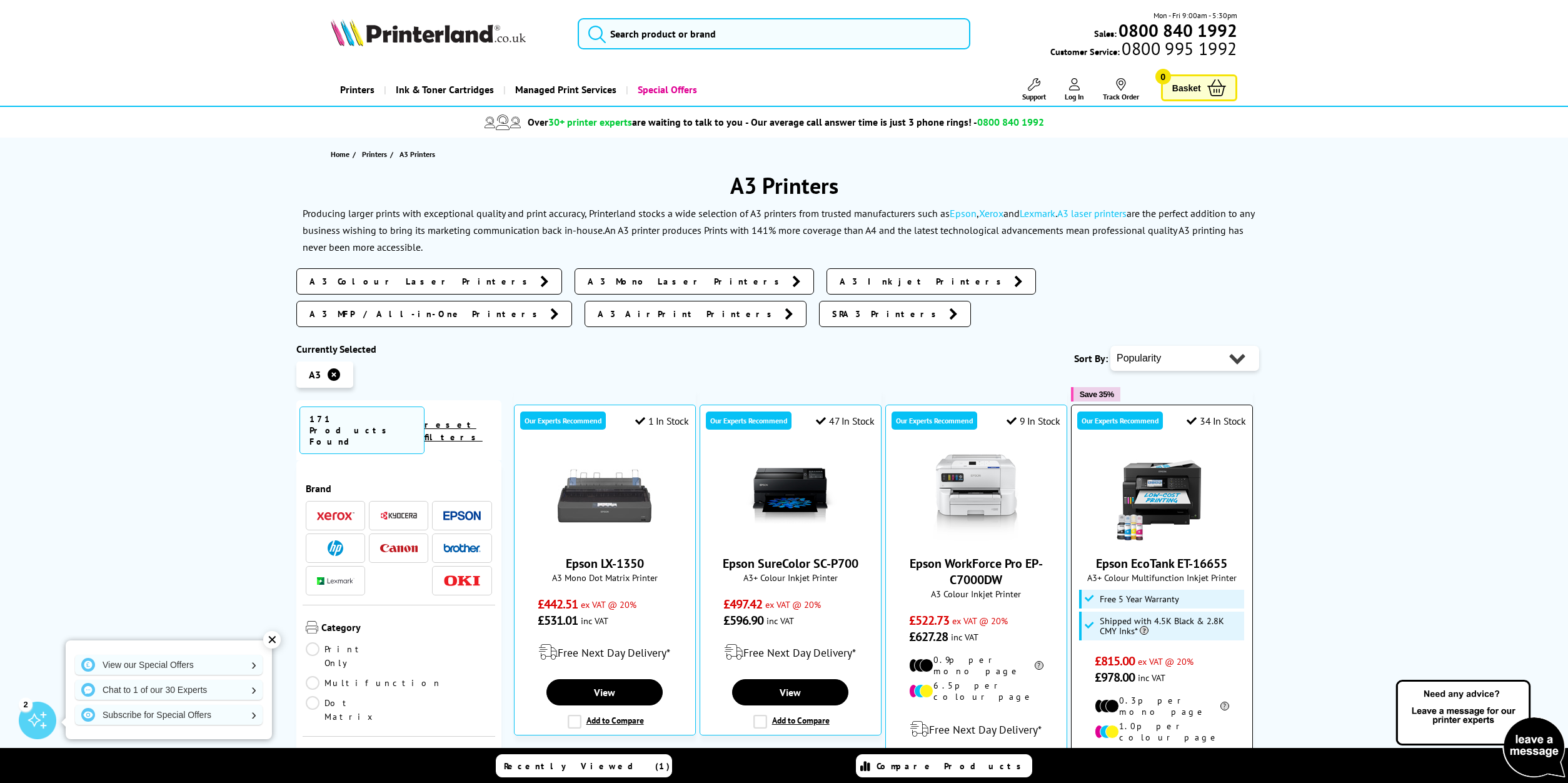
click at [1151, 449] on img at bounding box center [1162, 496] width 94 height 94
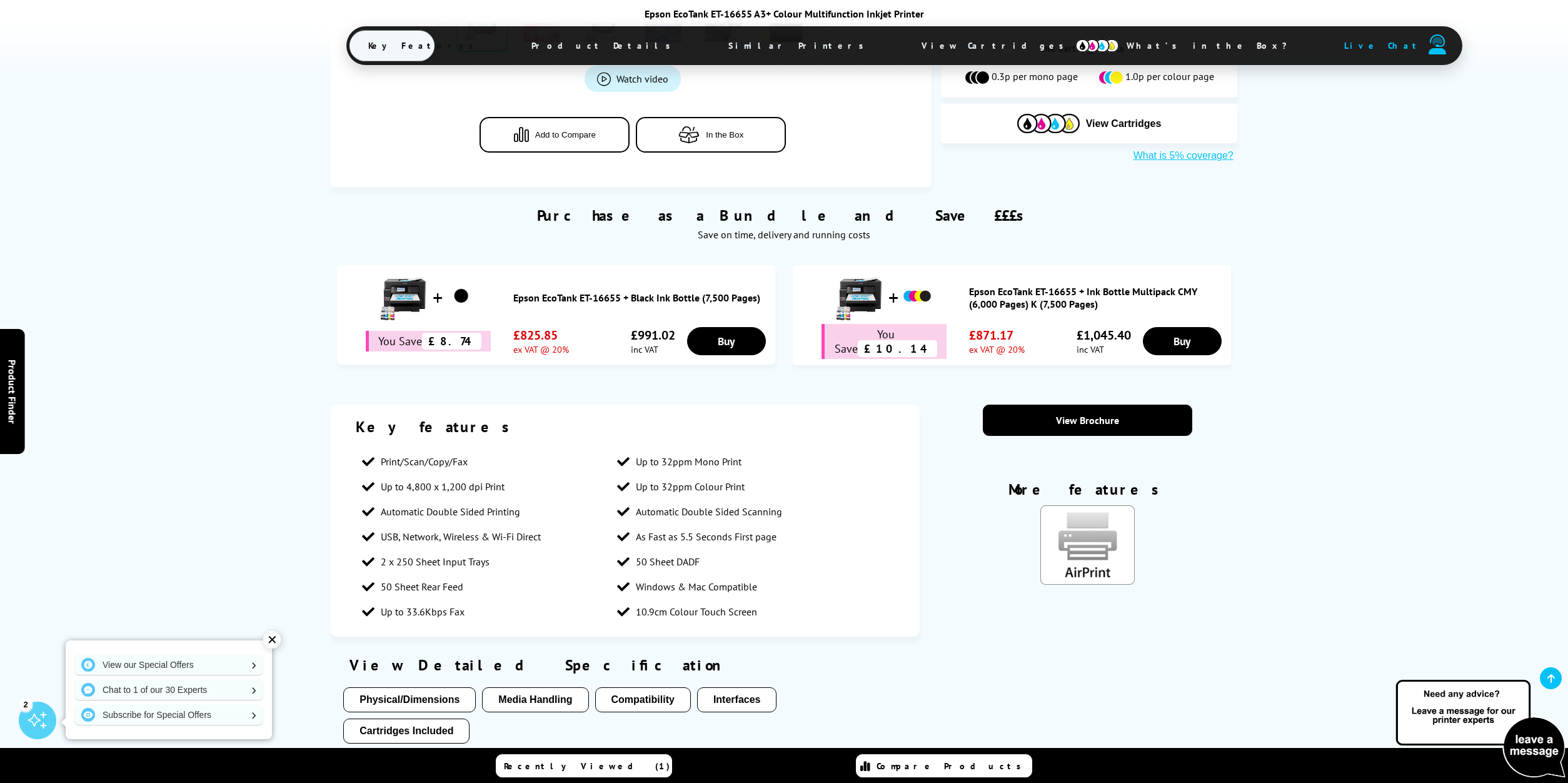
scroll to position [678, 0]
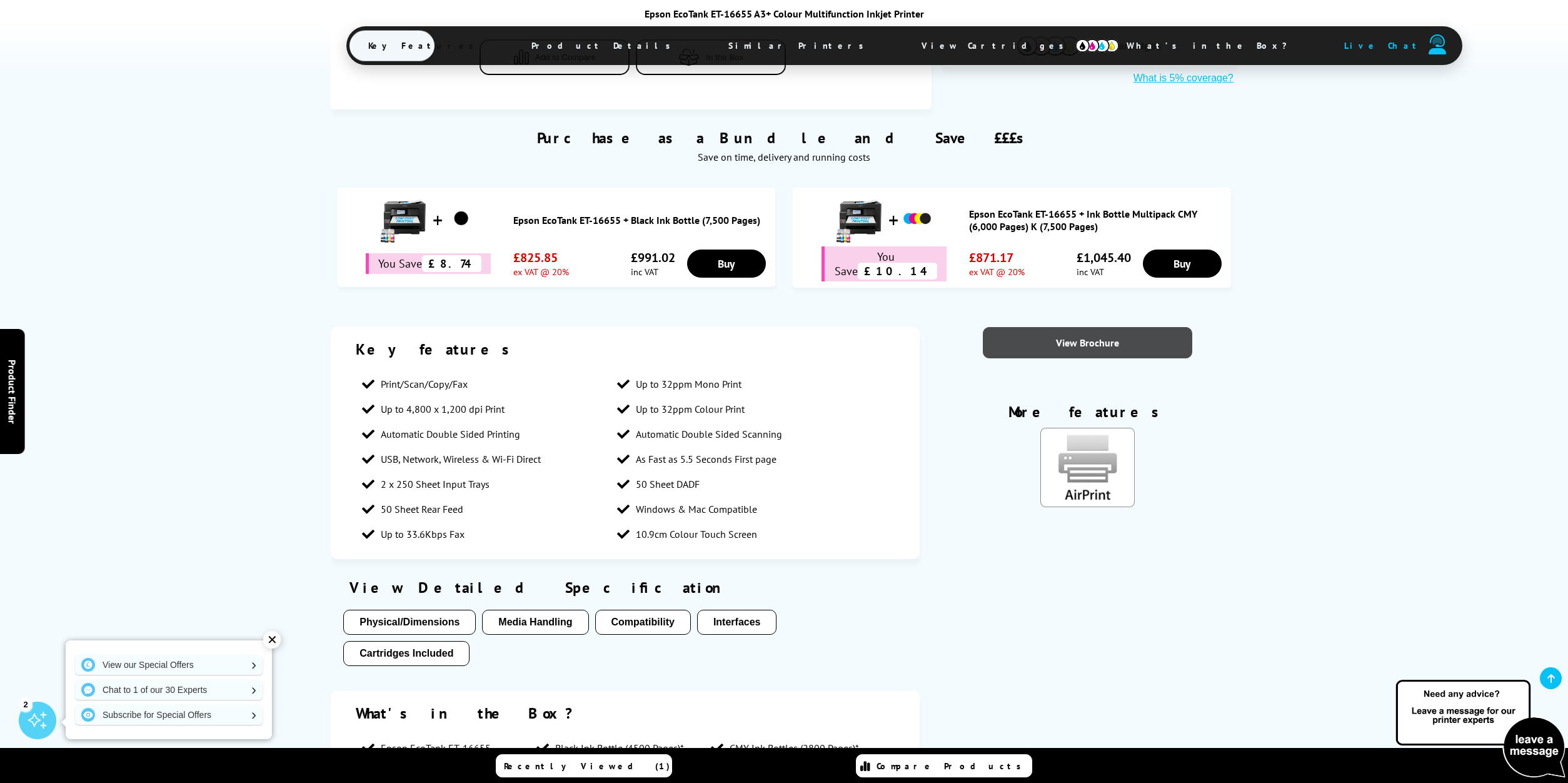
click at [1102, 341] on link "View Brochure" at bounding box center [1088, 343] width 210 height 32
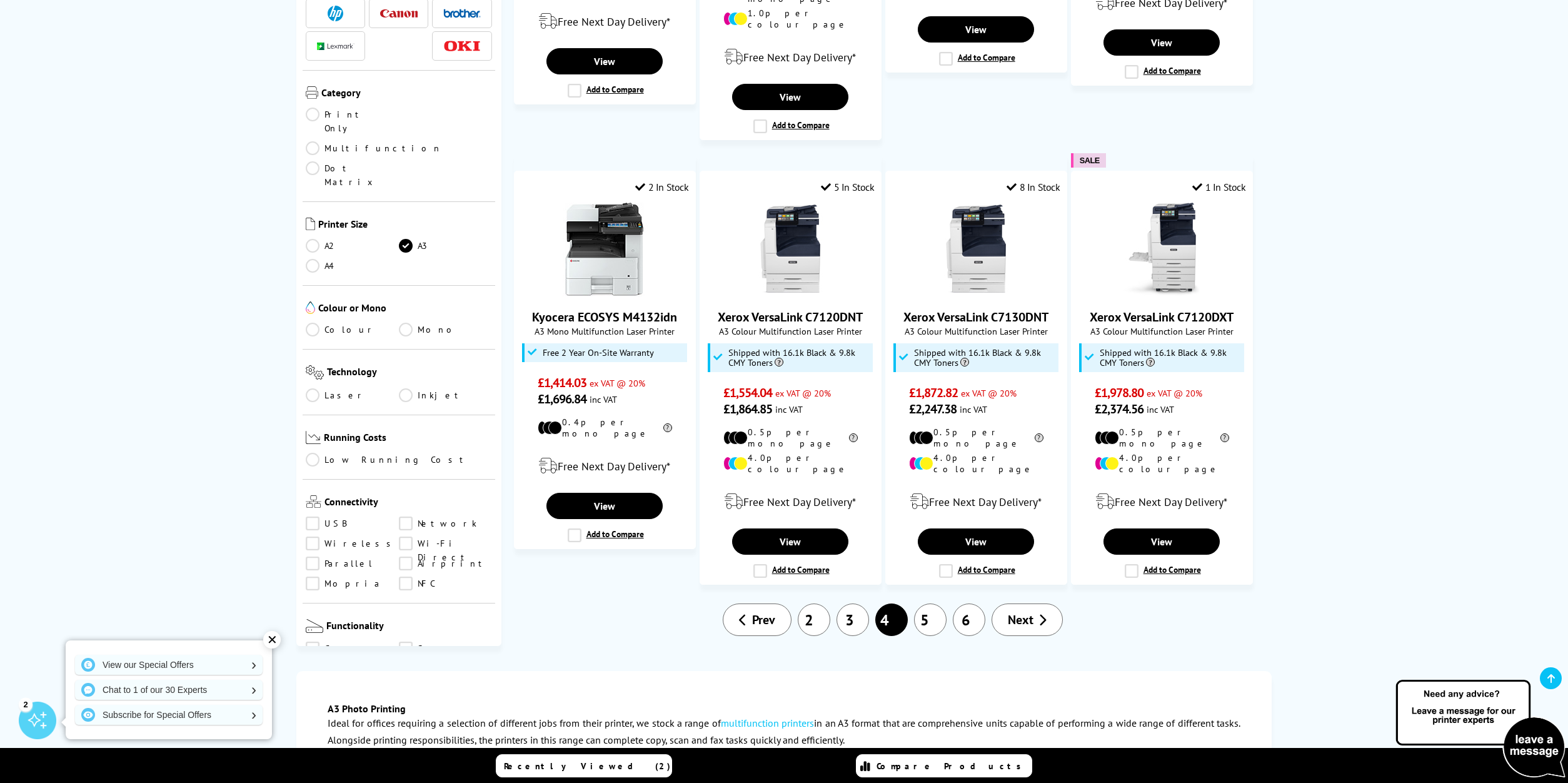
scroll to position [1201, 0]
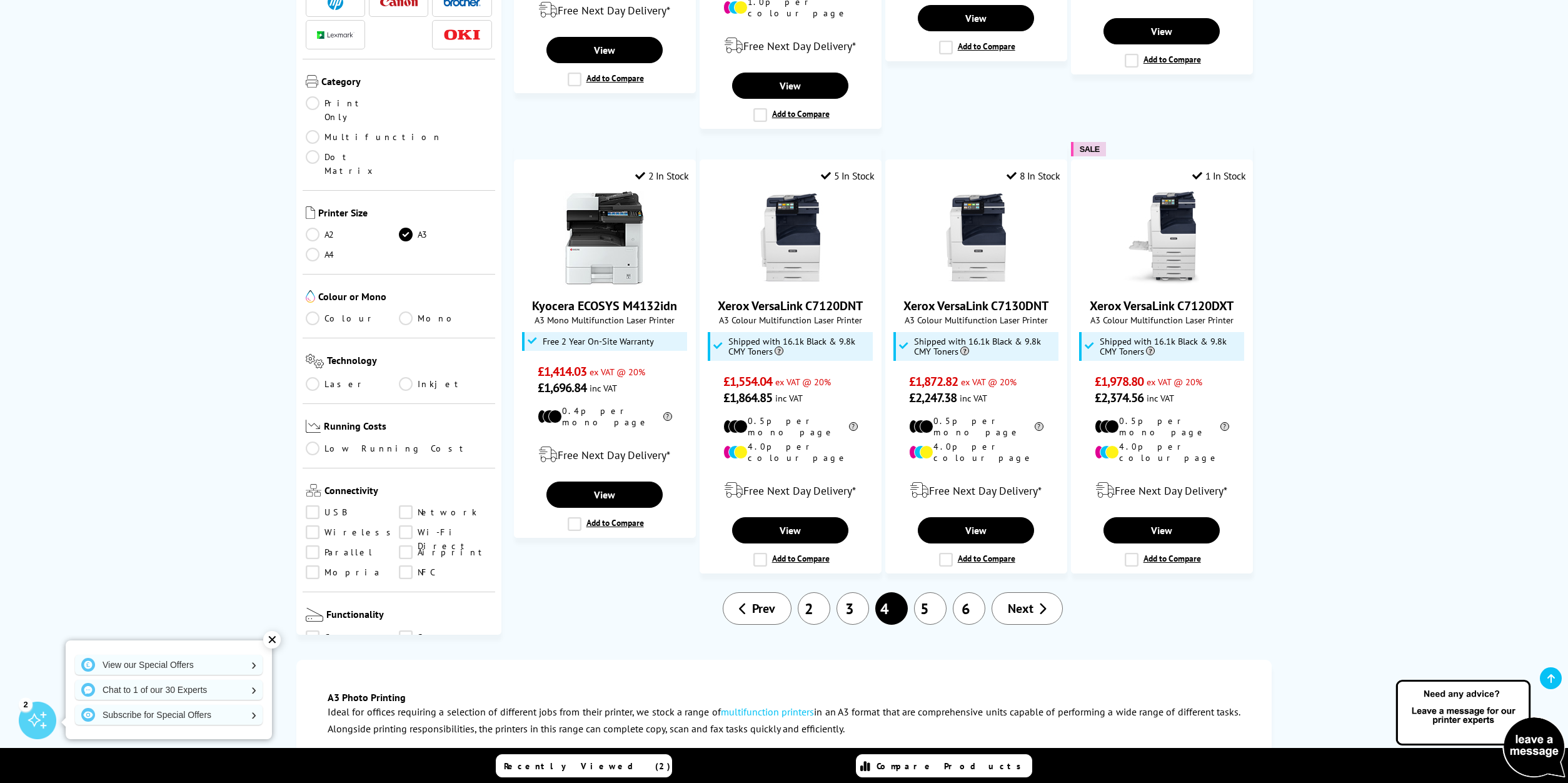
click at [924, 592] on link "5" at bounding box center [930, 608] width 32 height 32
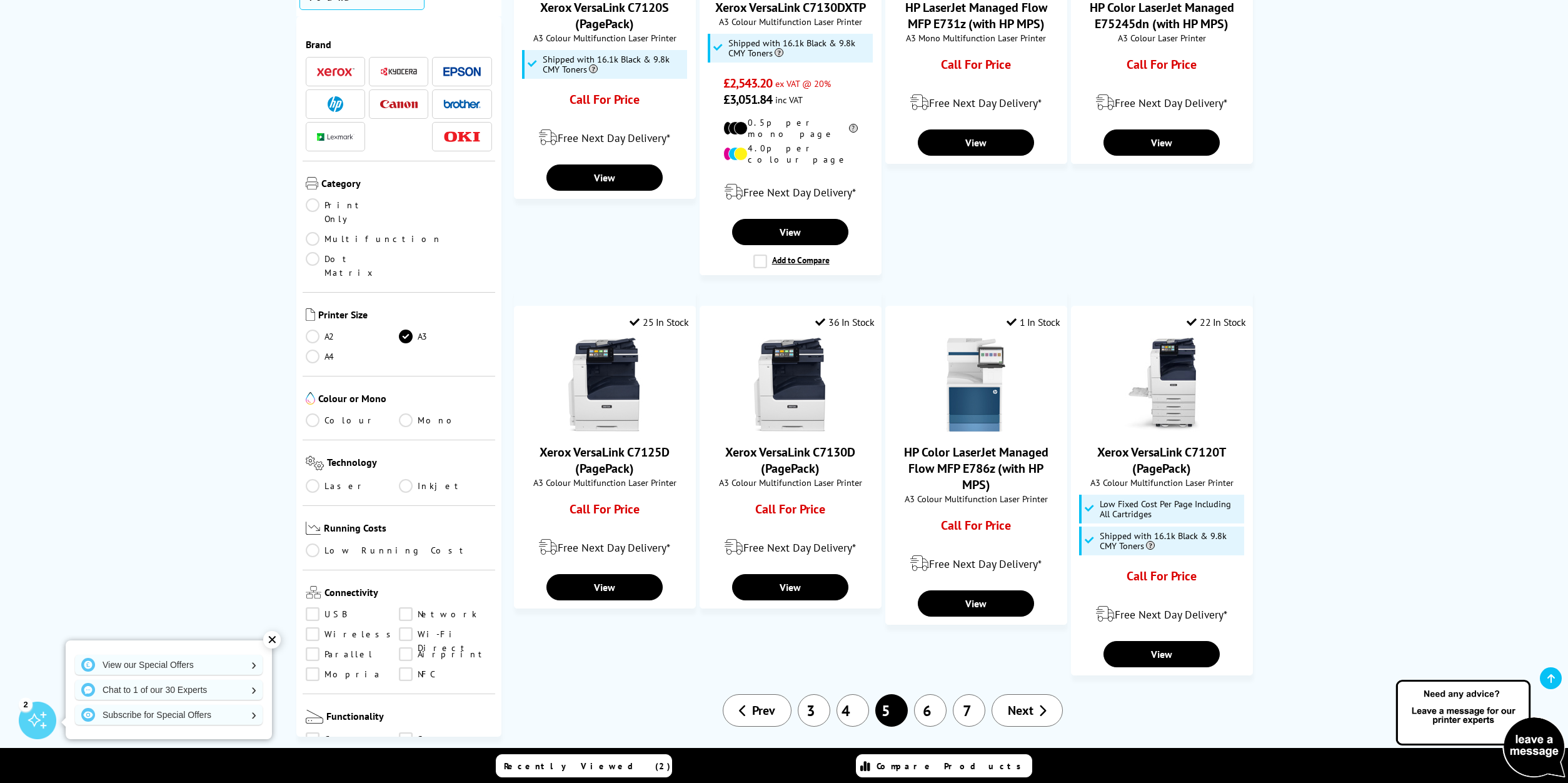
scroll to position [1034, 0]
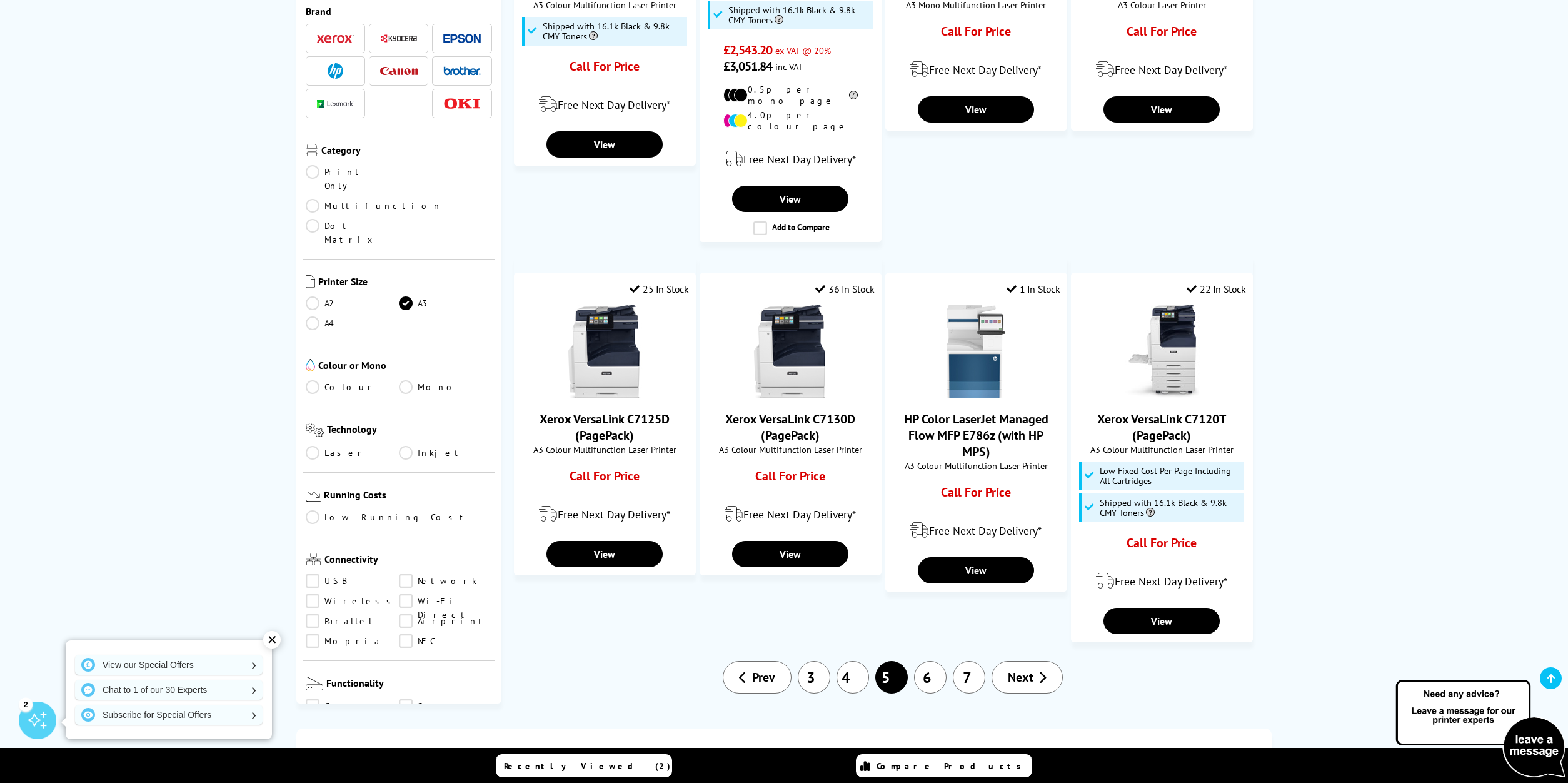
click at [768, 669] on span "Prev" at bounding box center [764, 677] width 23 height 16
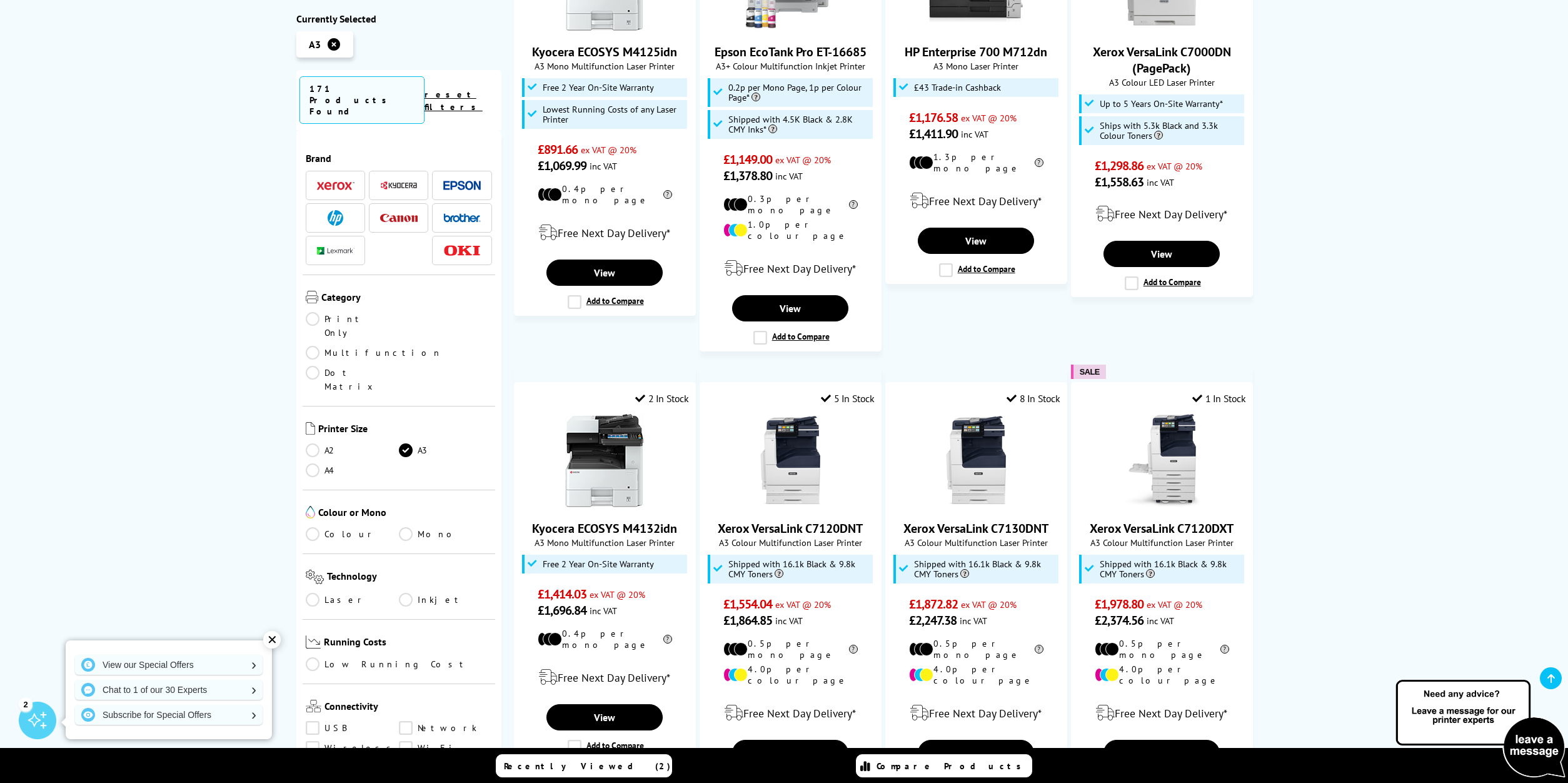
scroll to position [1034, 0]
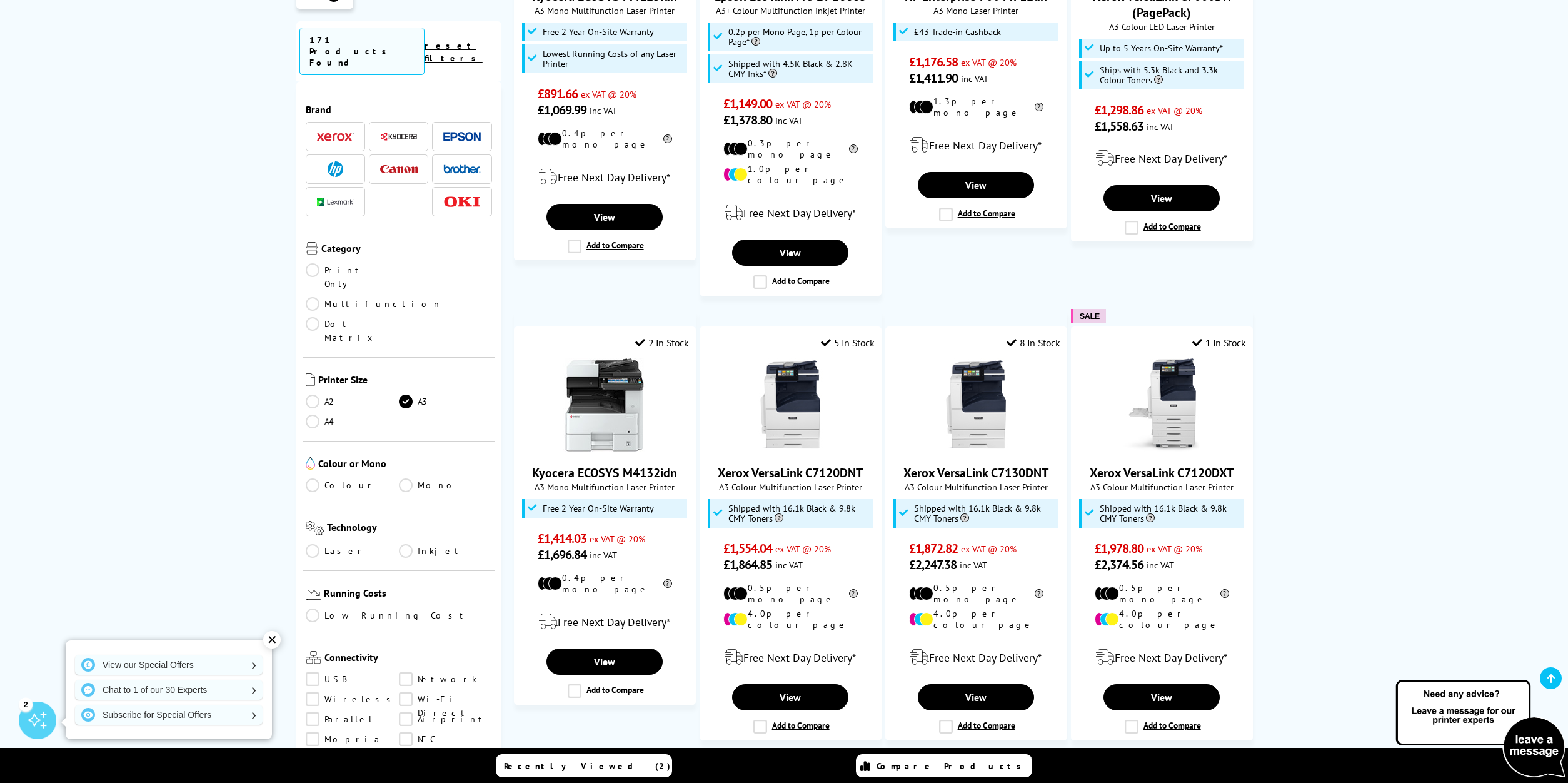
click at [809, 760] on link "2" at bounding box center [813, 775] width 32 height 32
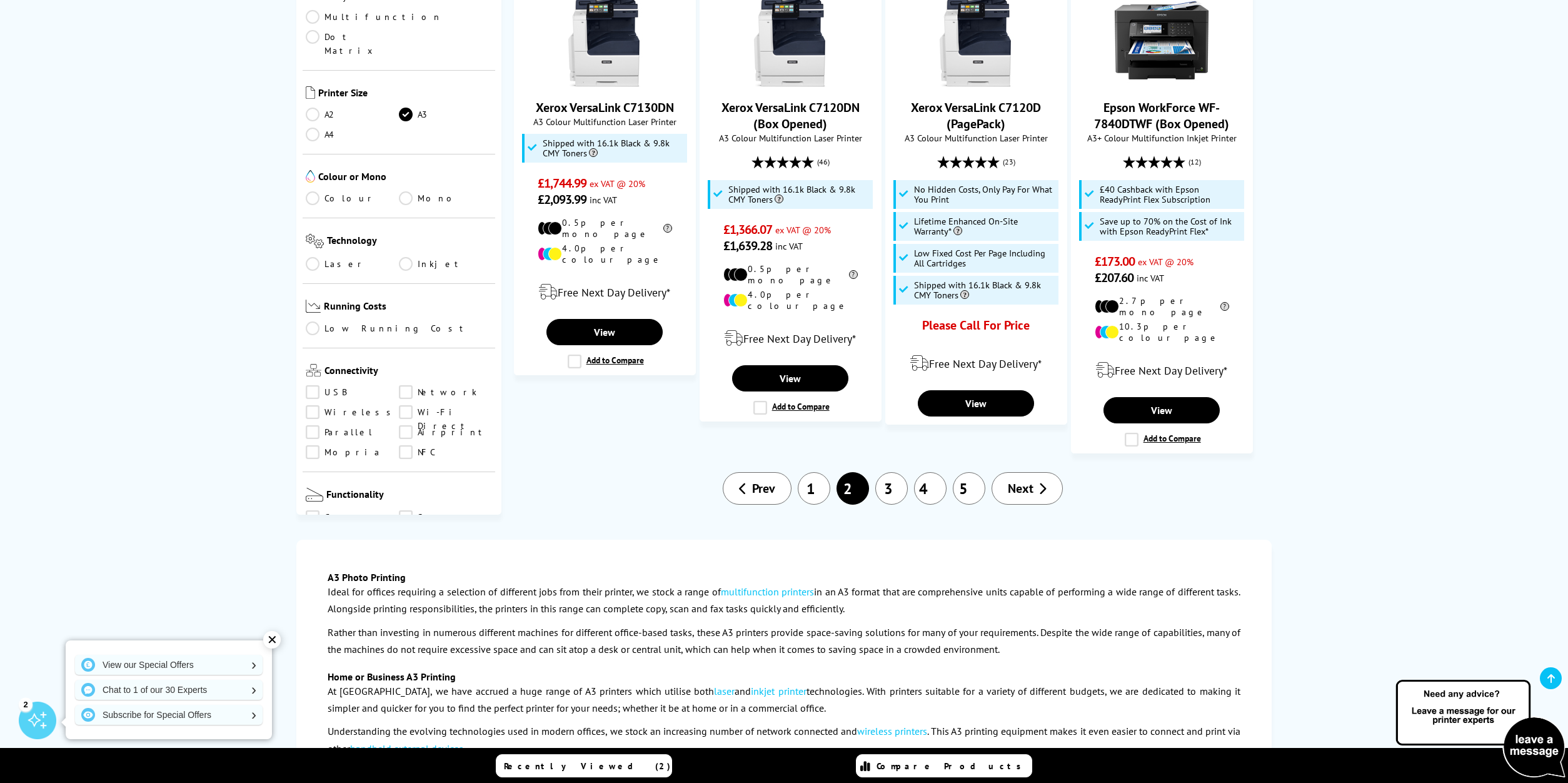
scroll to position [1479, 0]
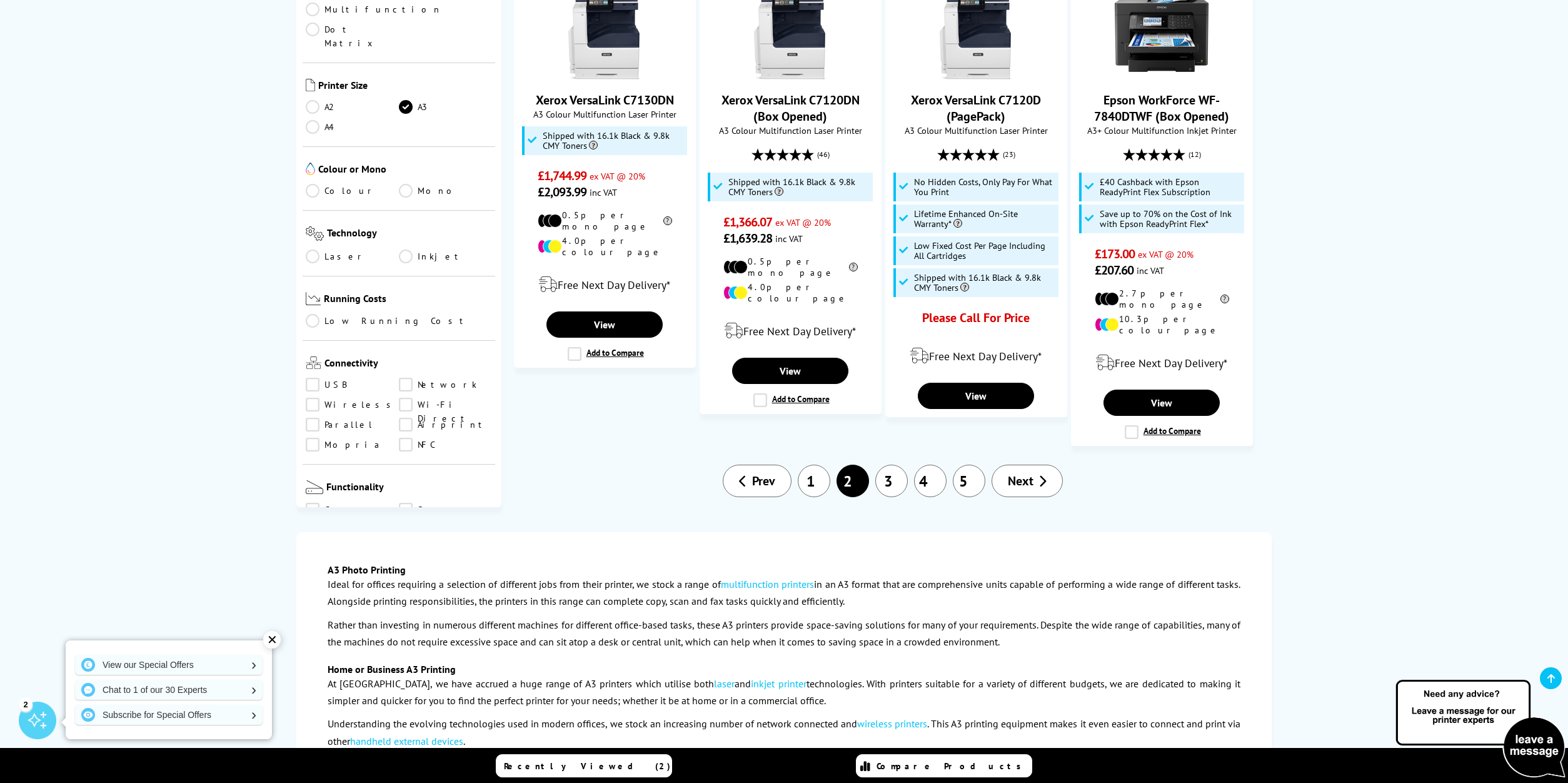
click at [896, 465] on link "3" at bounding box center [891, 481] width 32 height 32
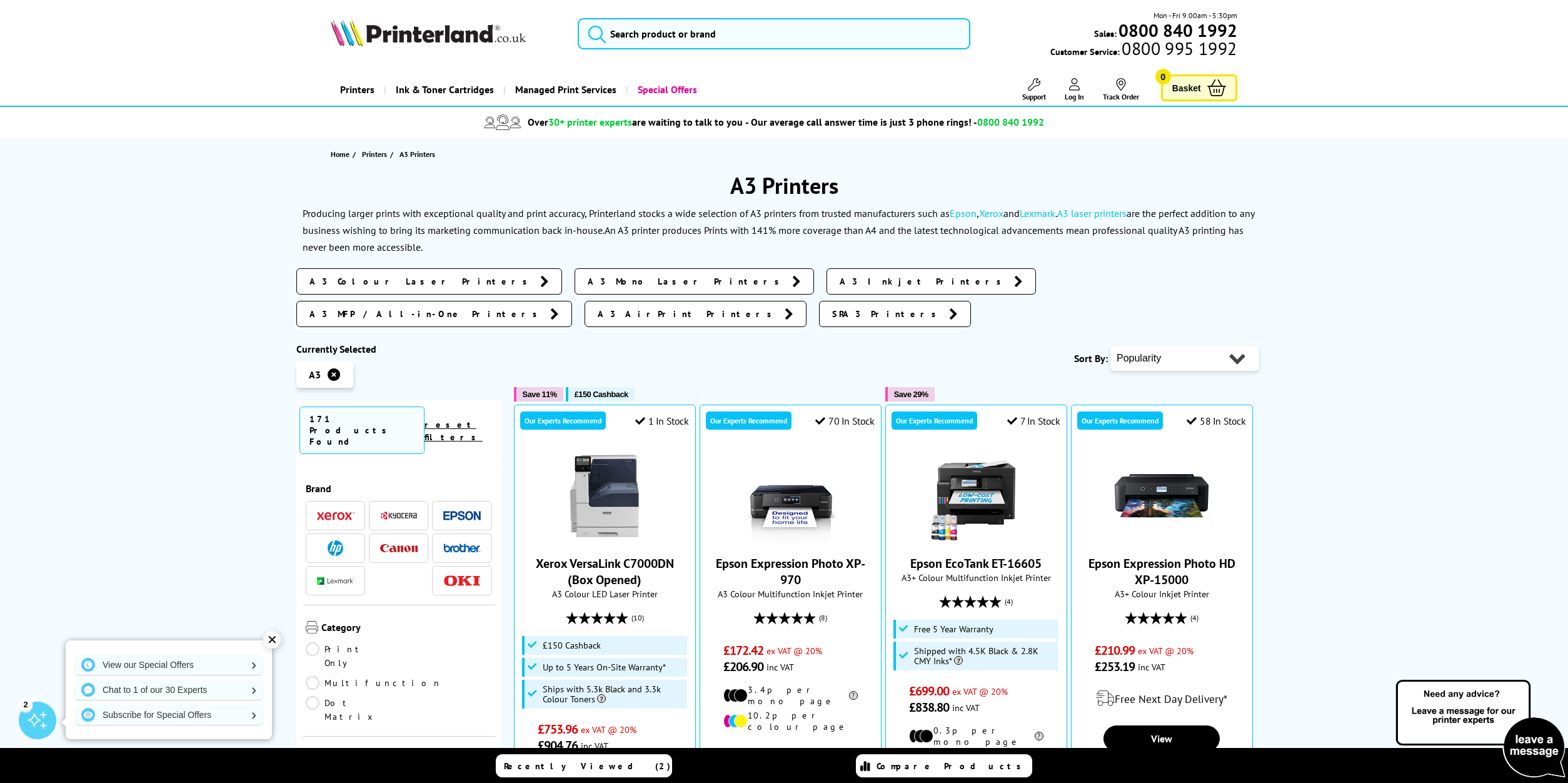
click at [896, 411] on div "Our Experts Recommend" at bounding box center [934, 420] width 86 height 18
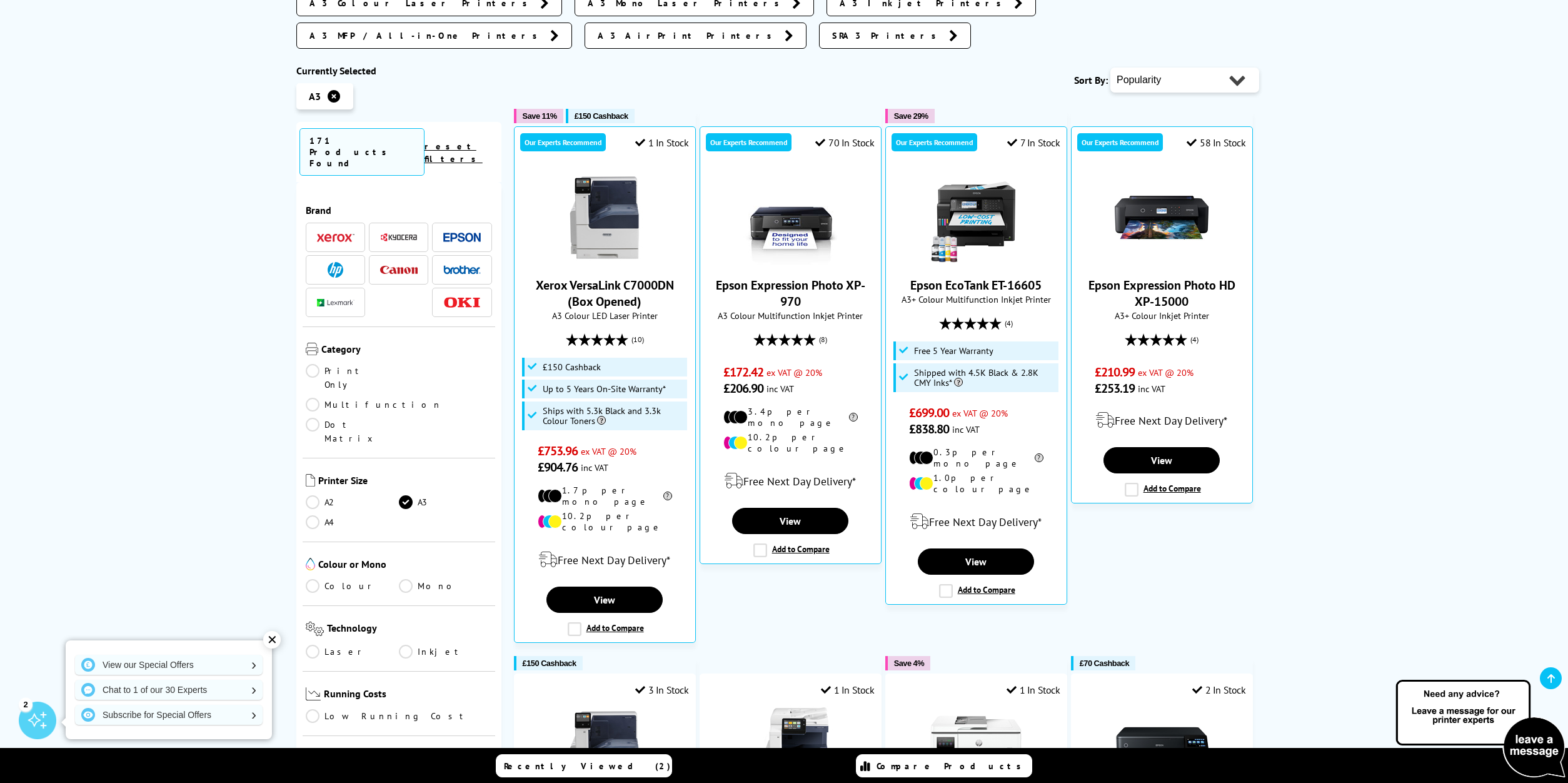
scroll to position [311, 0]
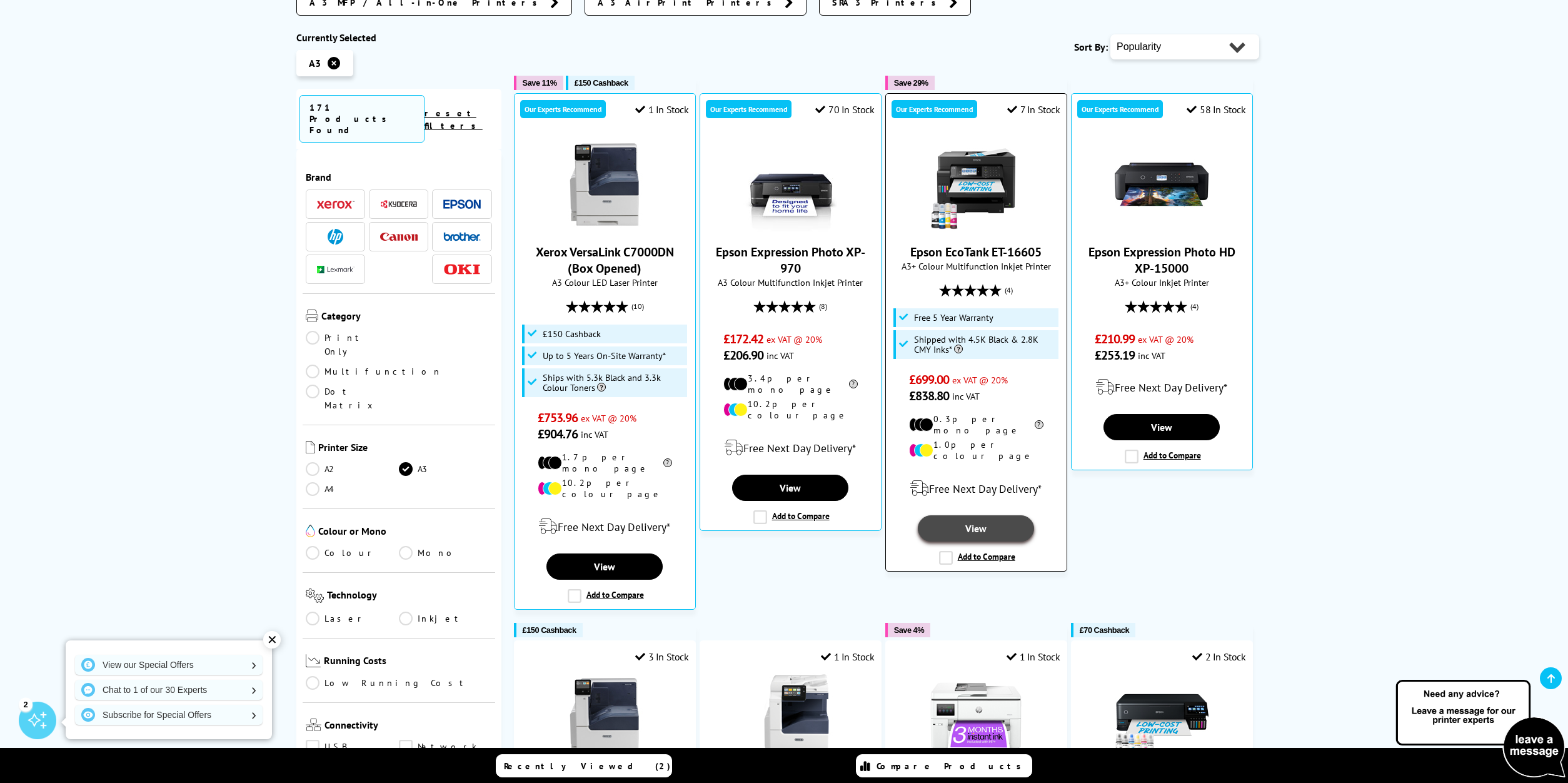
click at [1005, 516] on link "View" at bounding box center [976, 529] width 117 height 26
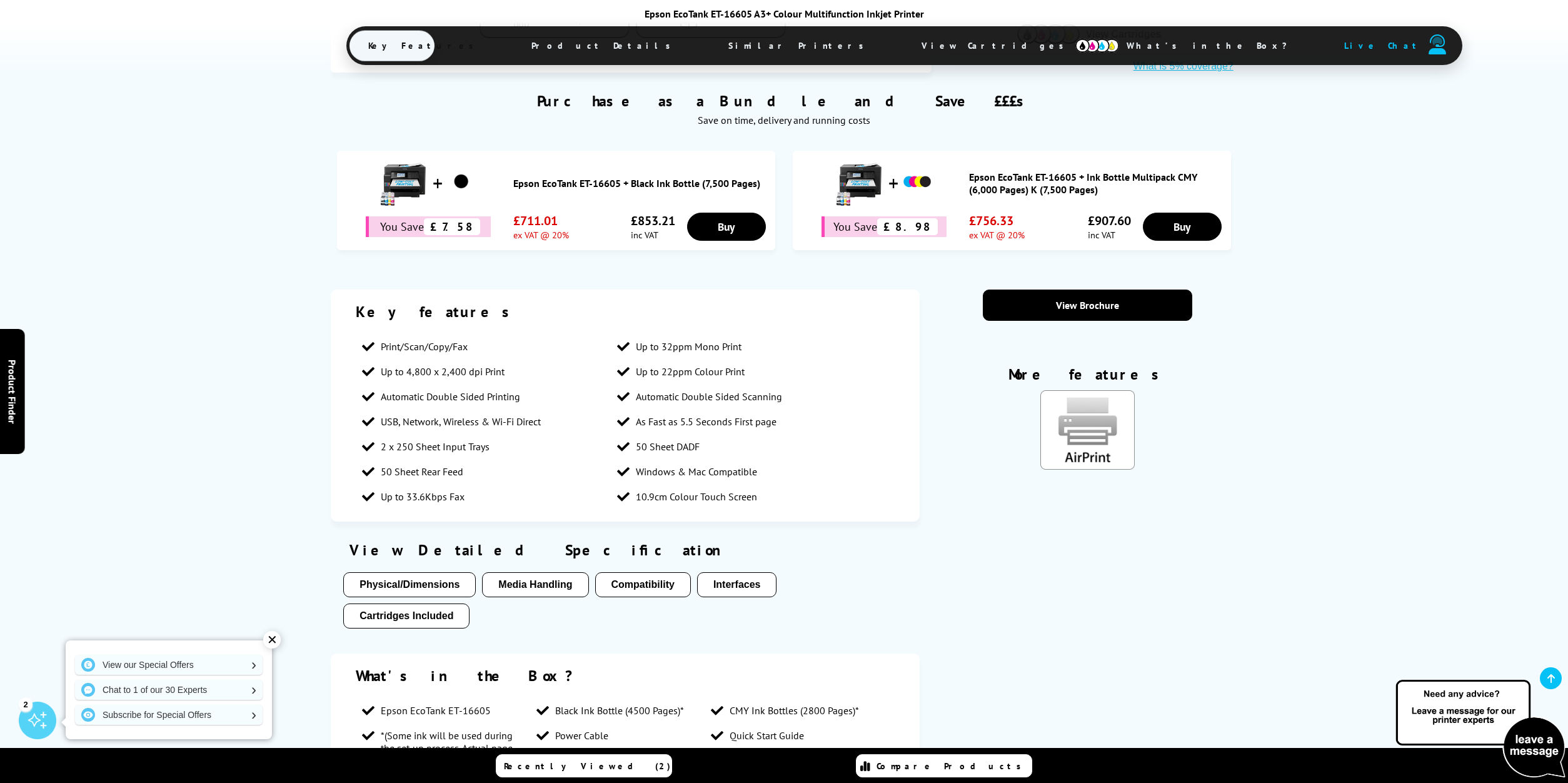
scroll to position [834, 0]
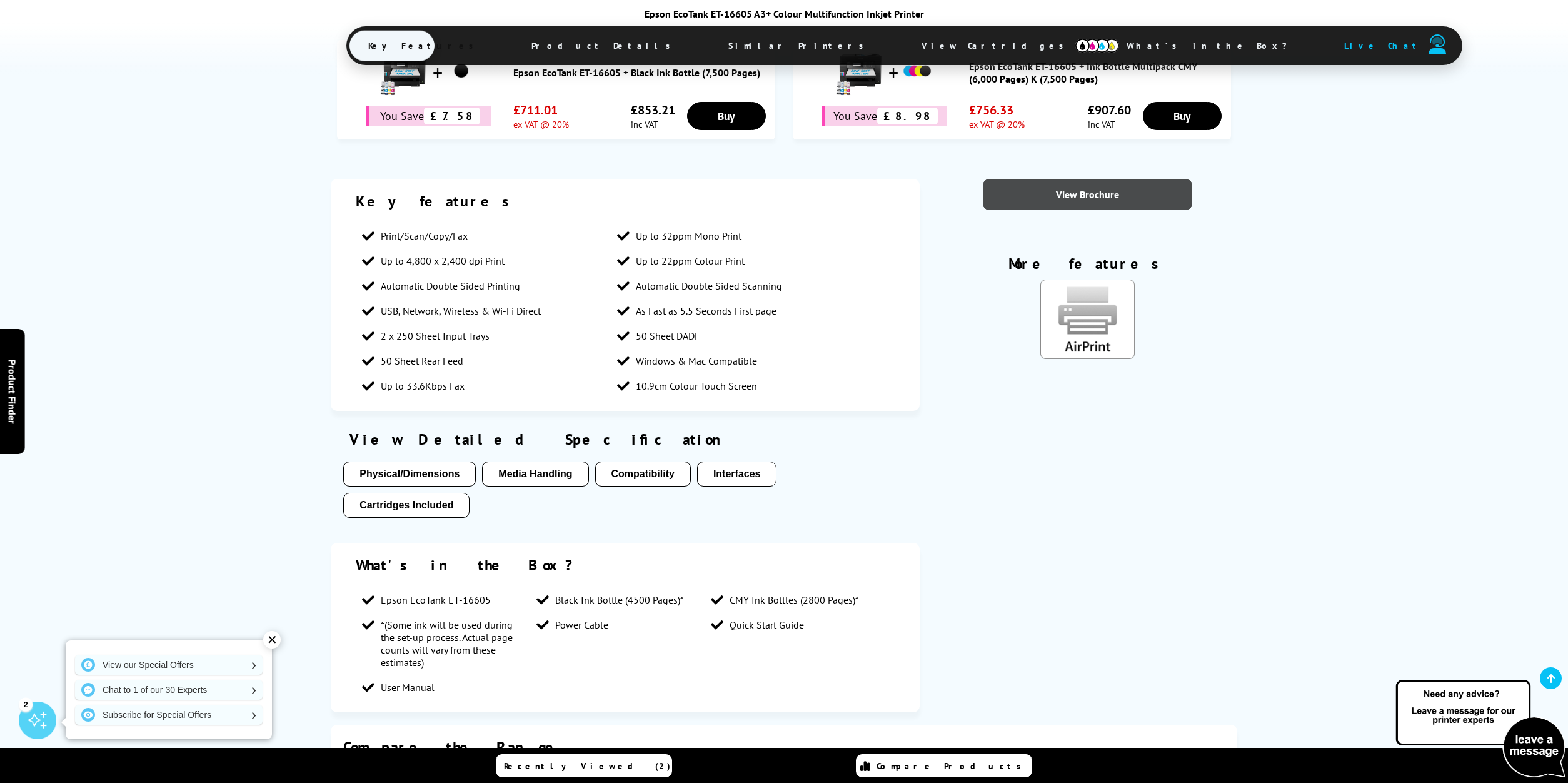
click at [1094, 183] on link "View Brochure" at bounding box center [1088, 195] width 210 height 32
